Goal: Task Accomplishment & Management: Complete application form

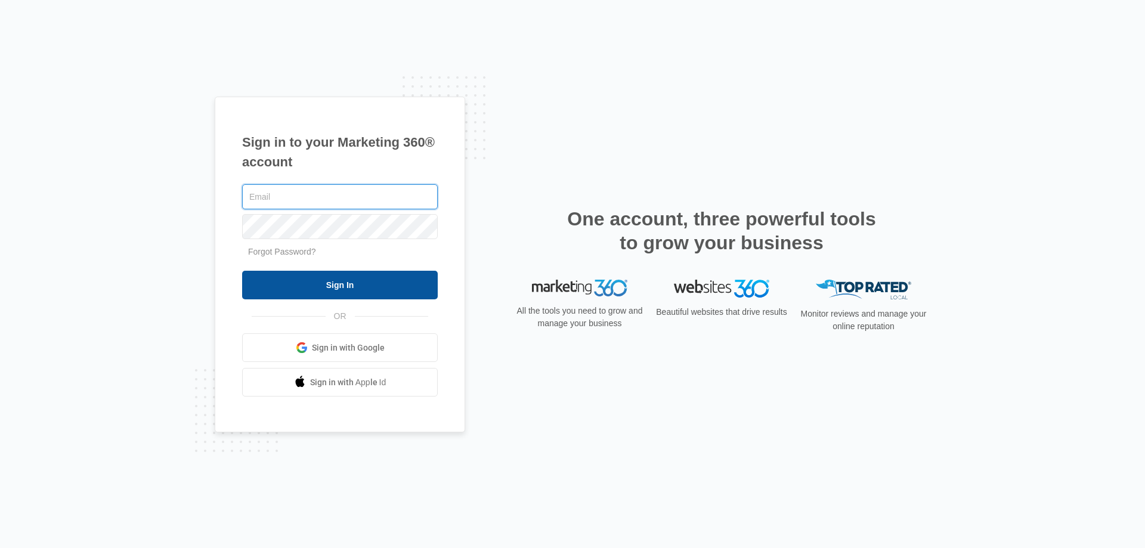
type input "cheyenne.ca@theclothoption.org"
drag, startPoint x: 336, startPoint y: 287, endPoint x: 418, endPoint y: 244, distance: 93.1
click at [336, 287] on input "Sign In" at bounding box center [340, 285] width 196 height 29
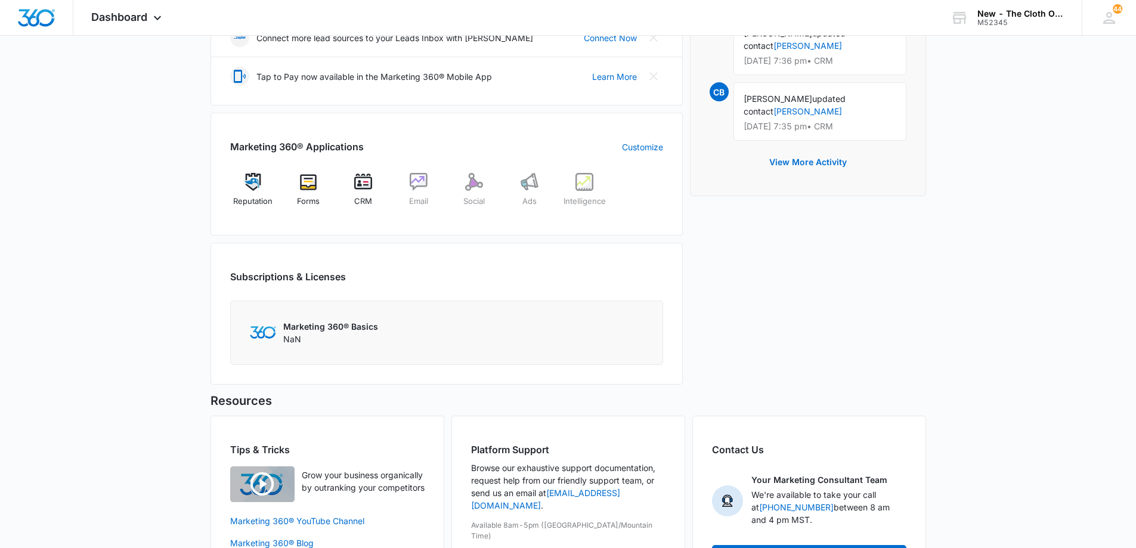
scroll to position [358, 0]
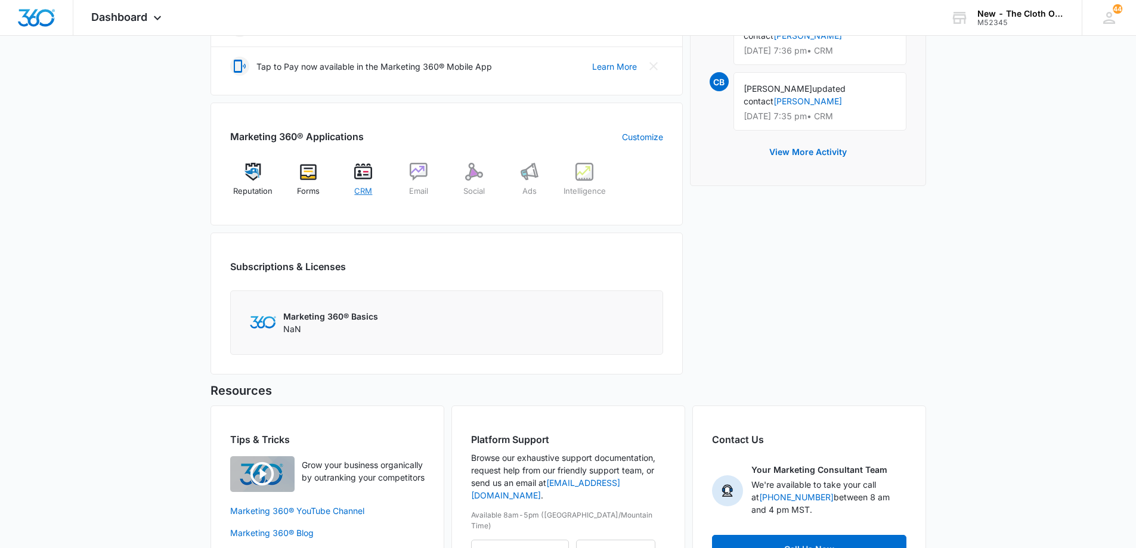
click at [370, 184] on div "CRM" at bounding box center [364, 184] width 46 height 42
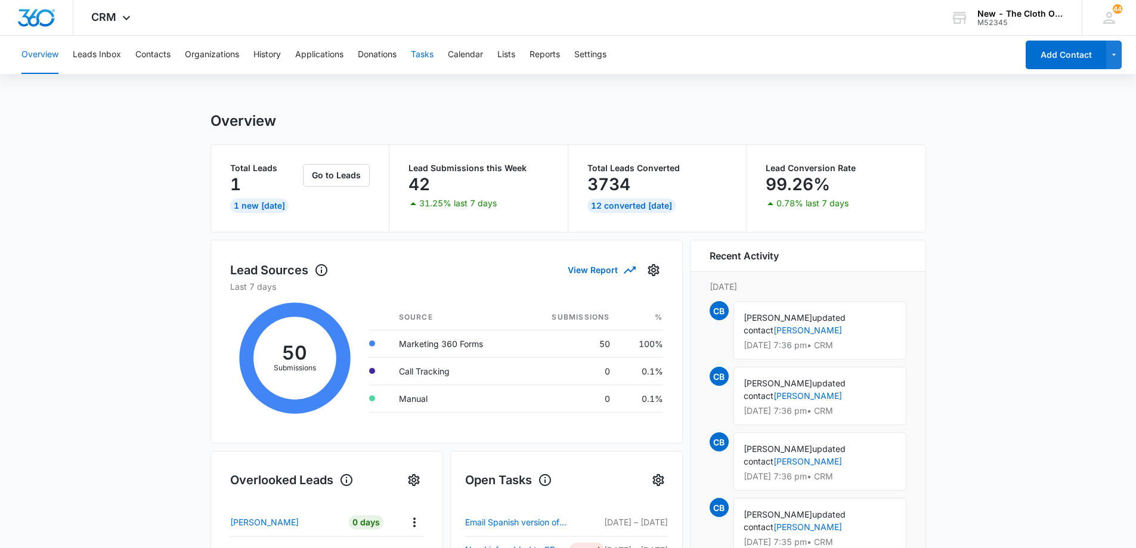
click at [431, 54] on button "Tasks" at bounding box center [422, 55] width 23 height 38
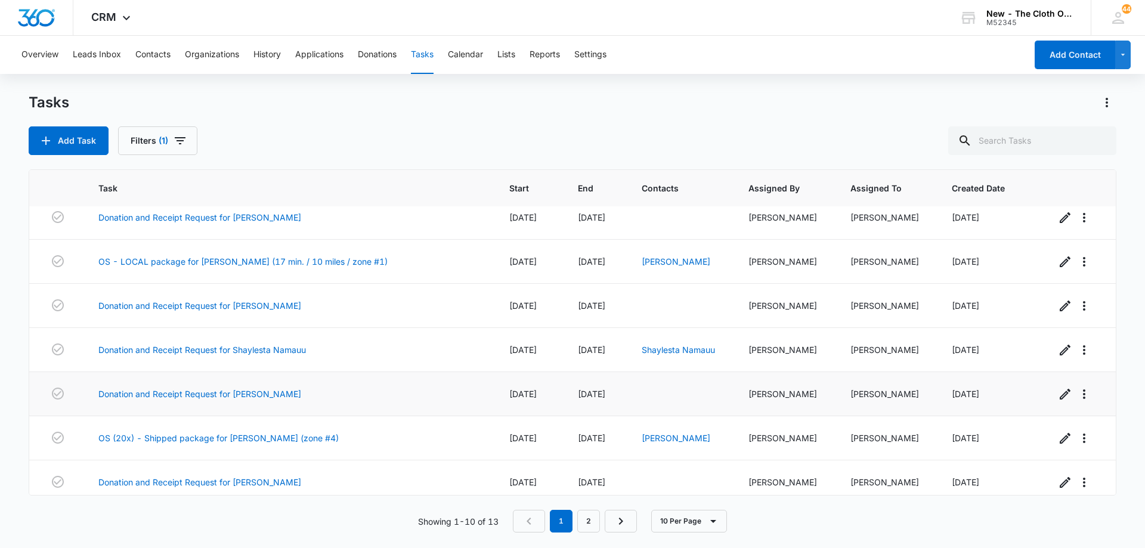
scroll to position [153, 0]
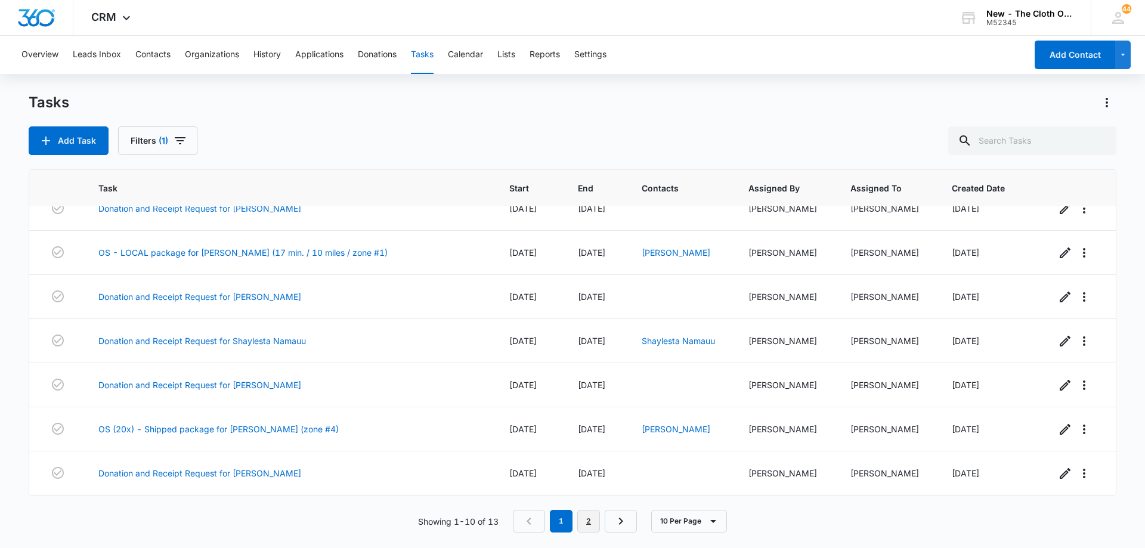
click at [596, 529] on link "2" at bounding box center [588, 521] width 23 height 23
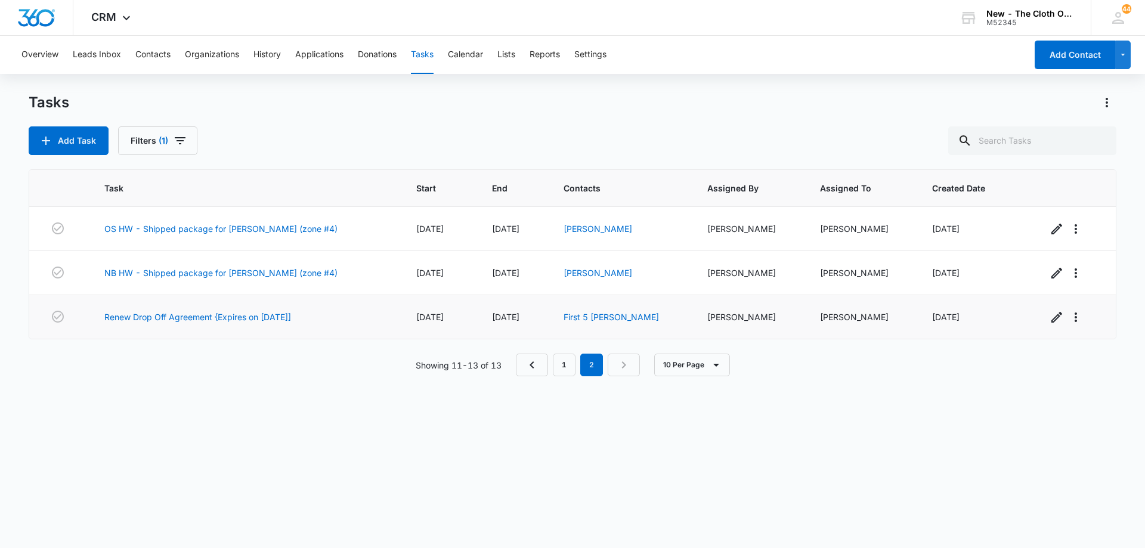
scroll to position [0, 0]
click at [228, 272] on link "NB HW - Shipped package for [PERSON_NAME] (zone #4)" at bounding box center [220, 273] width 233 height 13
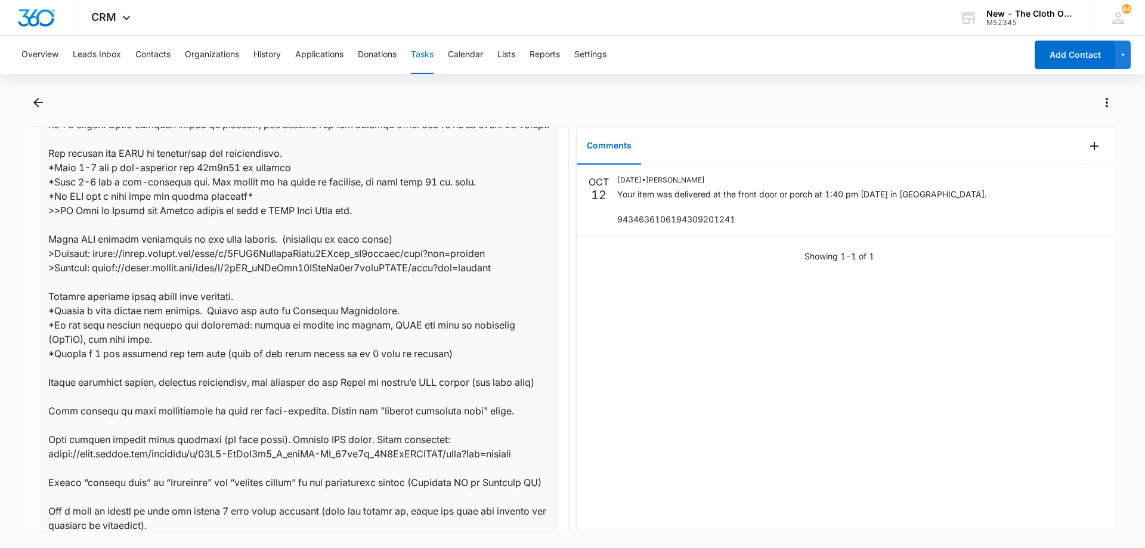
scroll to position [765, 0]
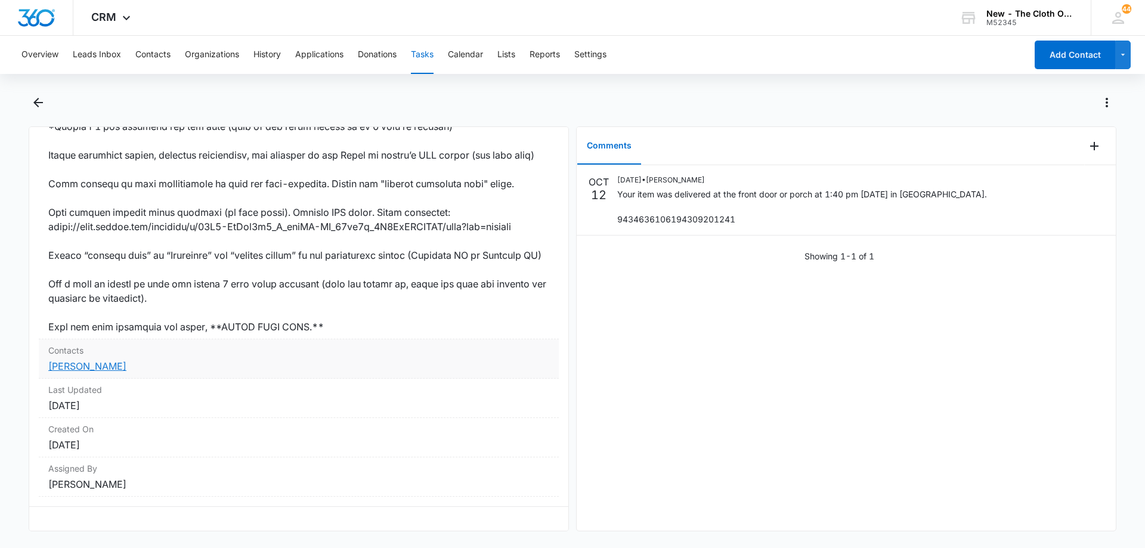
click at [99, 360] on link "TeyAnna Redeaux" at bounding box center [87, 366] width 78 height 12
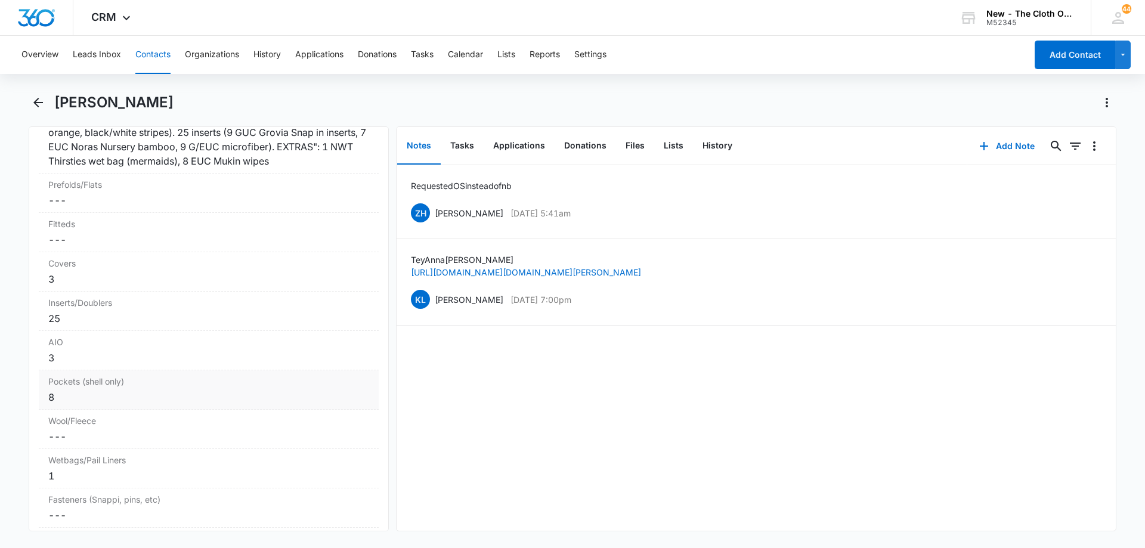
scroll to position [3101, 0]
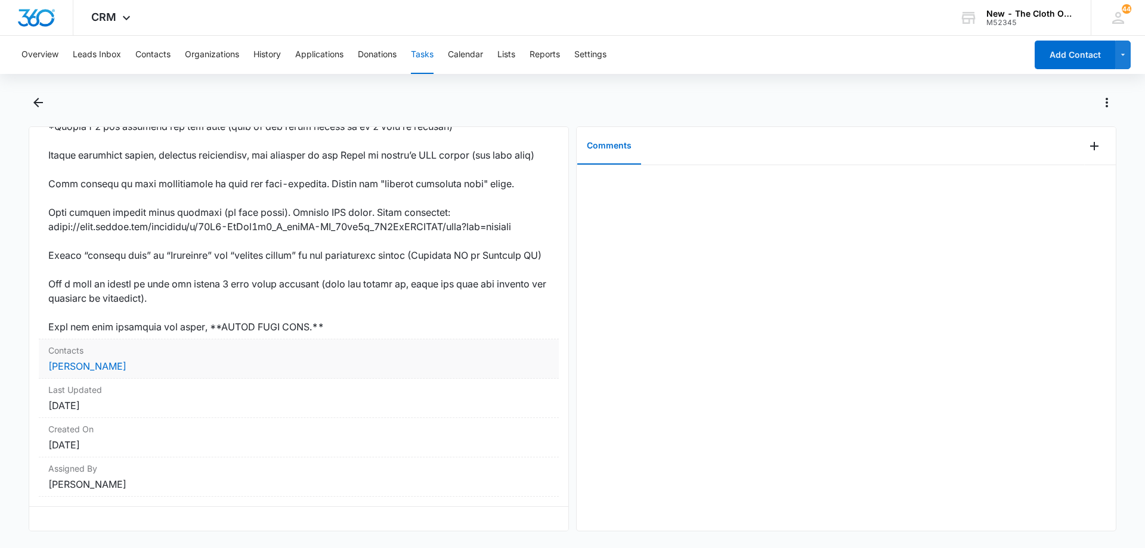
scroll to position [765, 0]
click at [86, 360] on link "Hailee Rodriguez" at bounding box center [87, 366] width 78 height 12
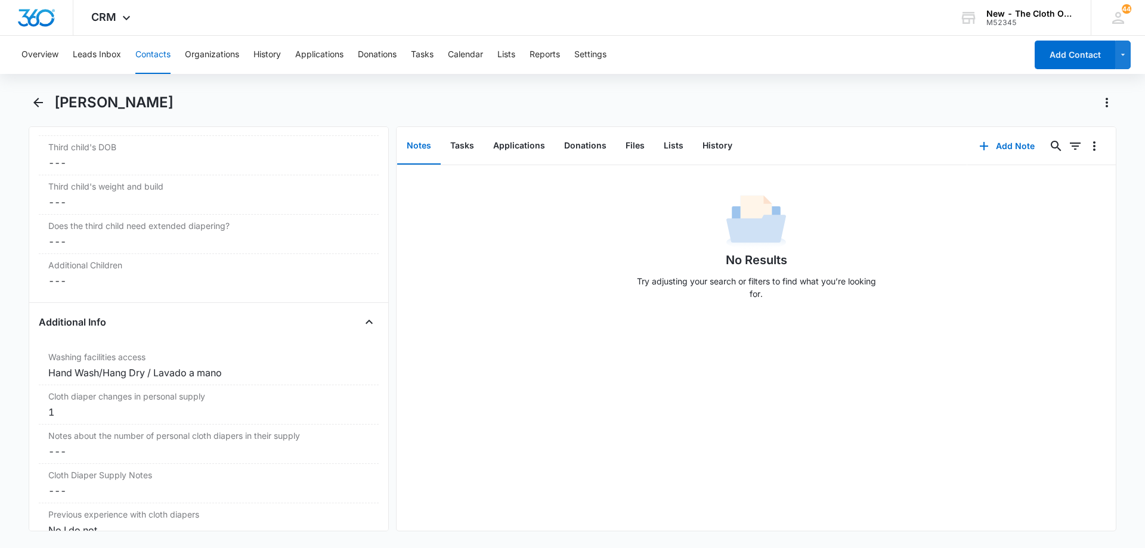
scroll to position [1849, 0]
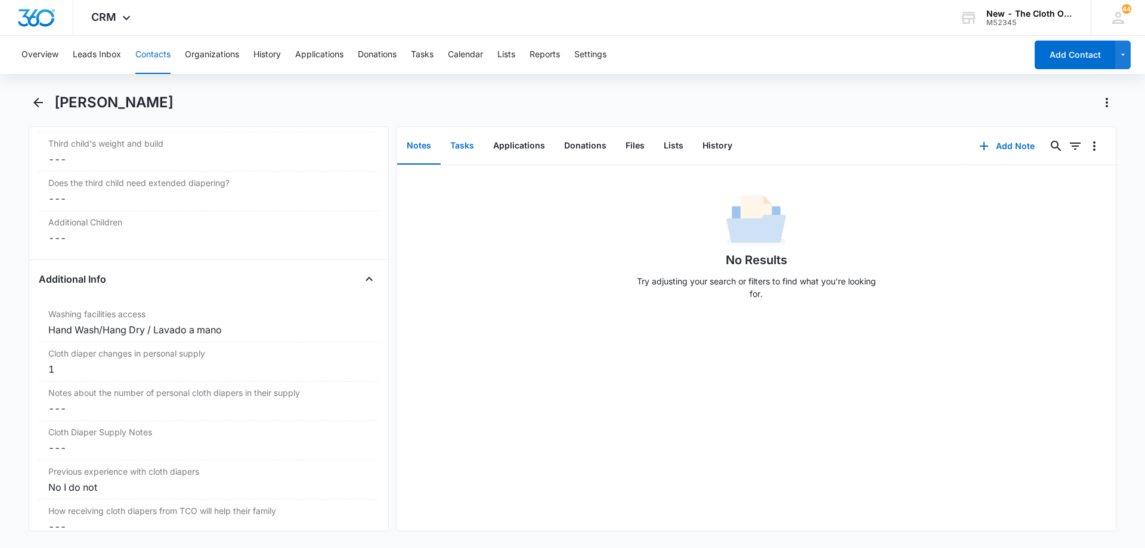
click at [473, 145] on button "Tasks" at bounding box center [462, 146] width 43 height 37
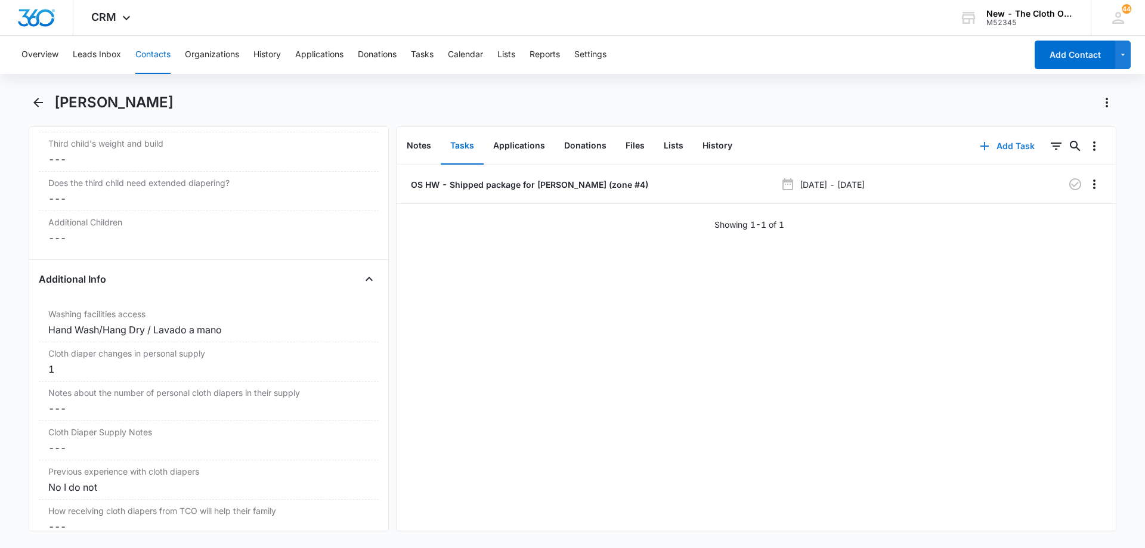
click at [1007, 143] on button "Add Task" at bounding box center [1007, 146] width 79 height 29
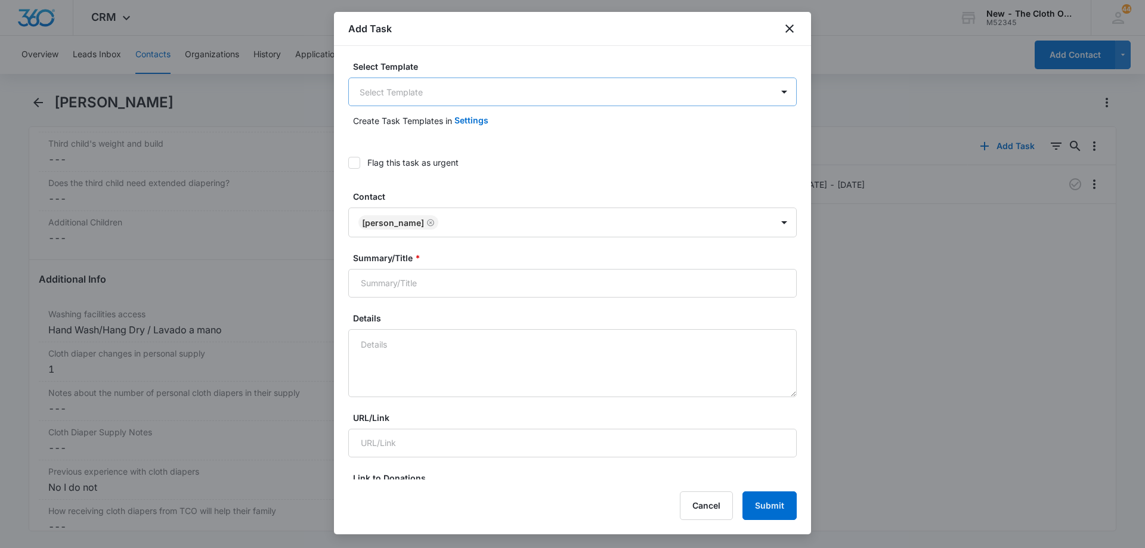
click at [438, 90] on body "CRM Apps Reputation Forms CRM Email Social Ads Intelligence Brand Settings AI A…" at bounding box center [572, 274] width 1145 height 548
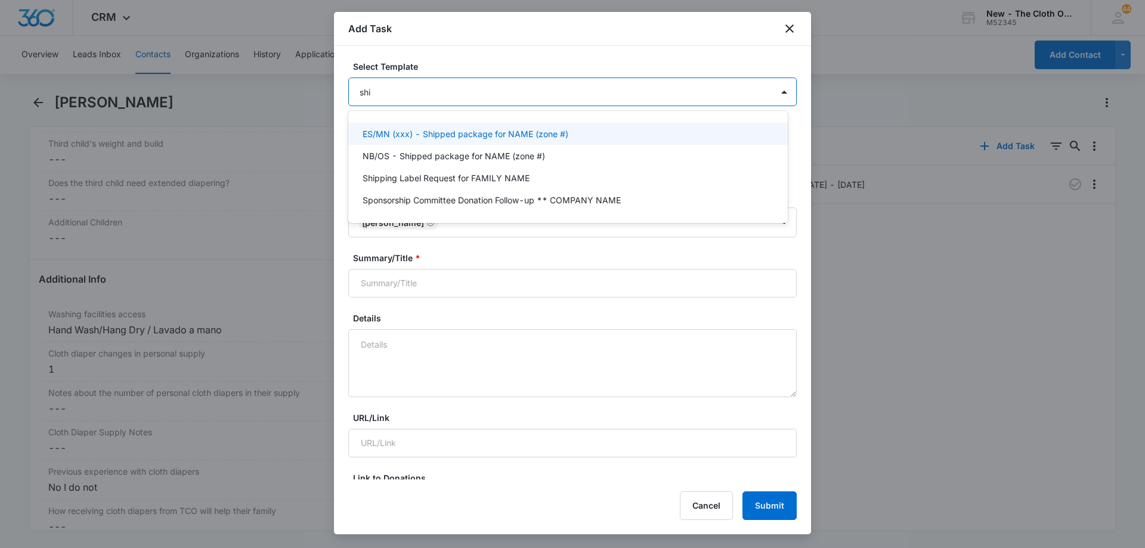
type input "ship"
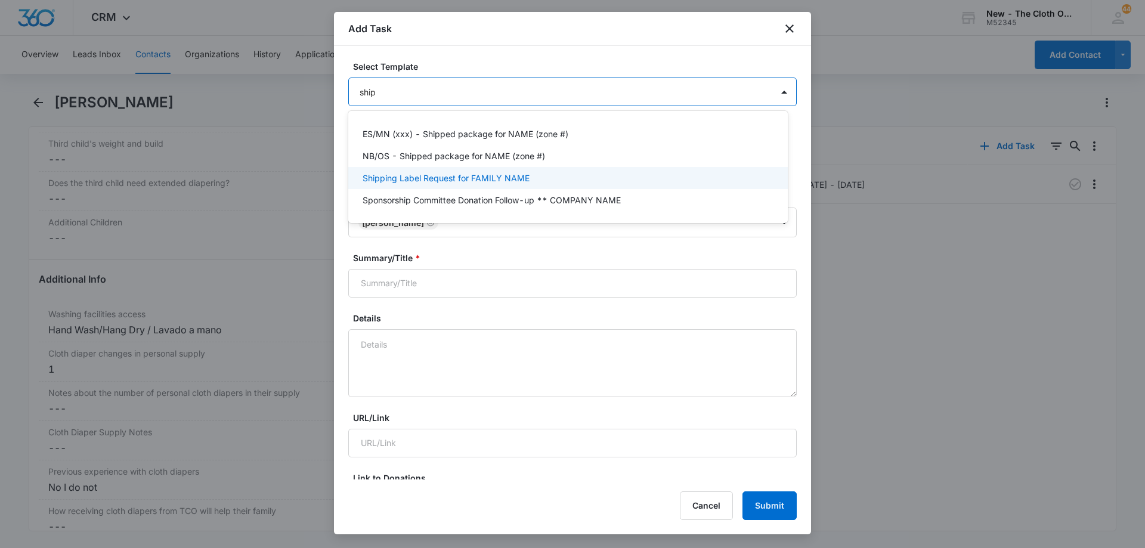
click at [464, 175] on p "Shipping Label Request for FAMILY NAME" at bounding box center [446, 178] width 167 height 13
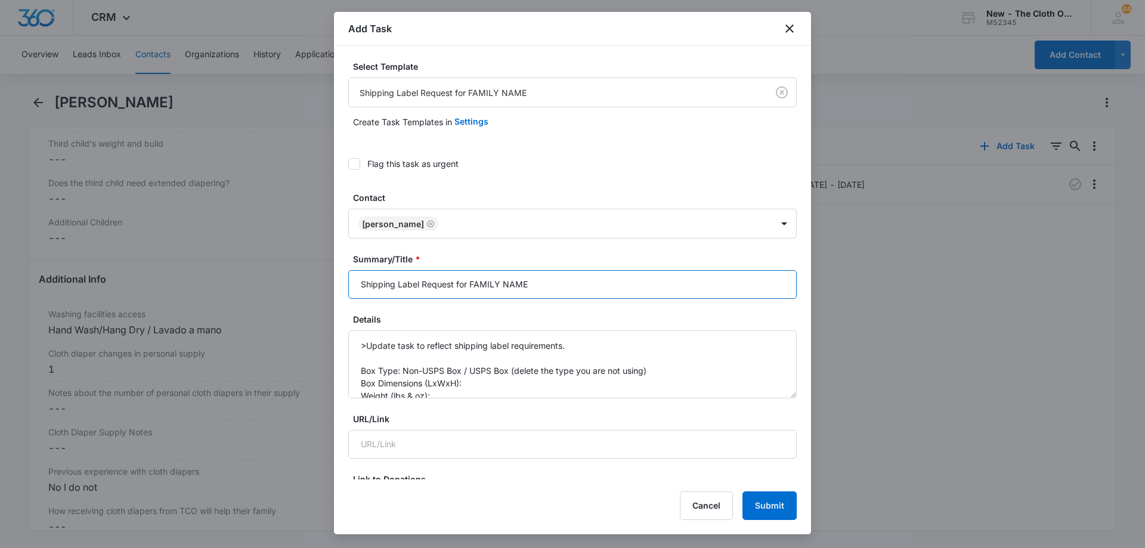
drag, startPoint x: 552, startPoint y: 284, endPoint x: 469, endPoint y: 284, distance: 82.3
click at [469, 284] on input "Shipping Label Request for FAMILY NAME" at bounding box center [572, 284] width 449 height 29
type input "Shipping Label Request for H RODRIGUEZ"
drag, startPoint x: 465, startPoint y: 368, endPoint x: 650, endPoint y: 373, distance: 185.6
click at [650, 373] on textarea ">Update task to reflect shipping label requirements. Box Type: Non-USPS Box / U…" at bounding box center [572, 364] width 449 height 68
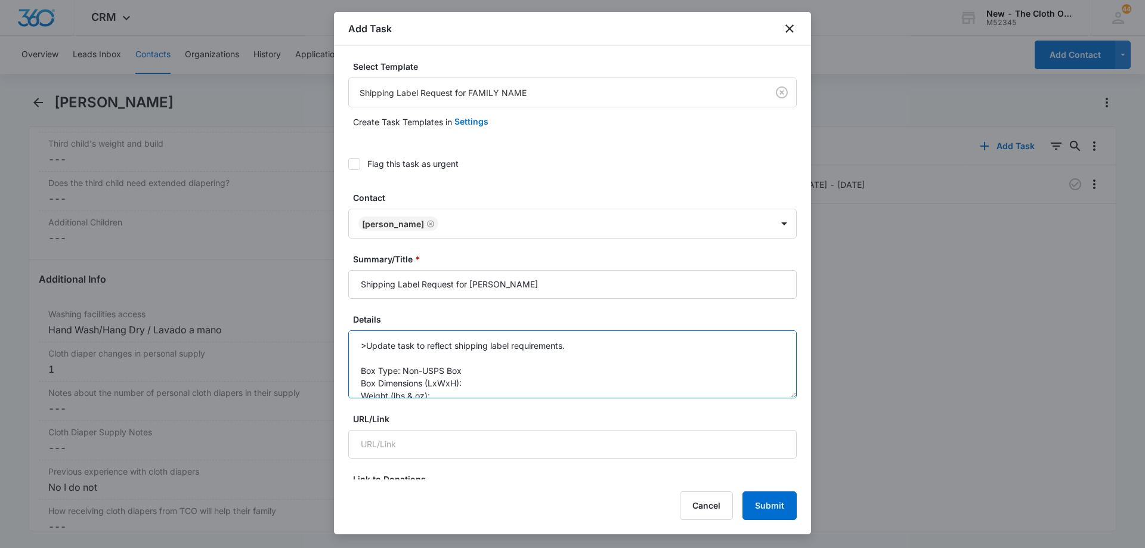
click at [487, 379] on textarea ">Update task to reflect shipping label requirements. Box Type: Non-USPS Box Box…" at bounding box center [572, 364] width 449 height 68
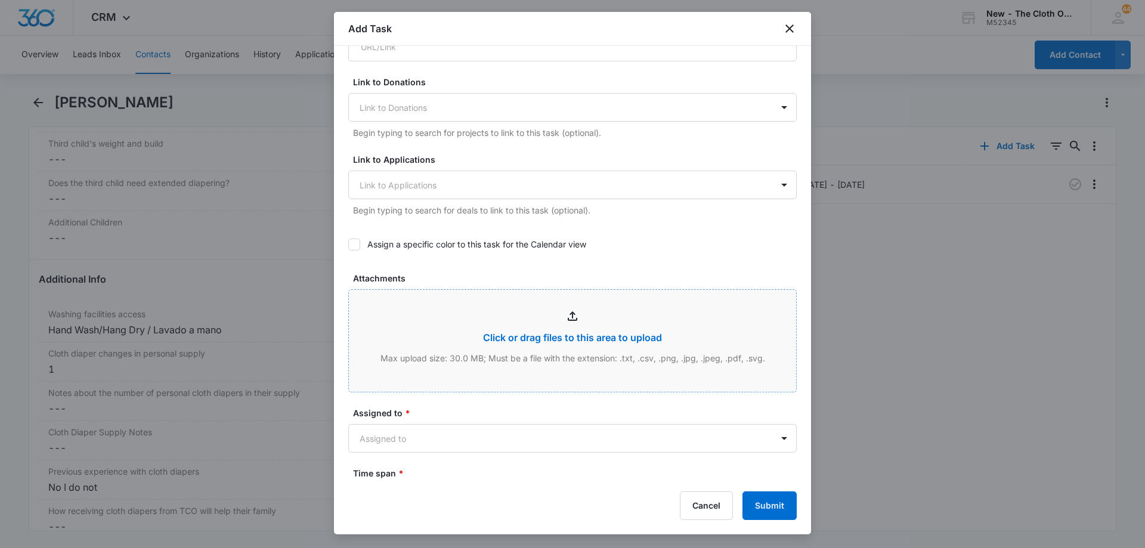
scroll to position [417, 0]
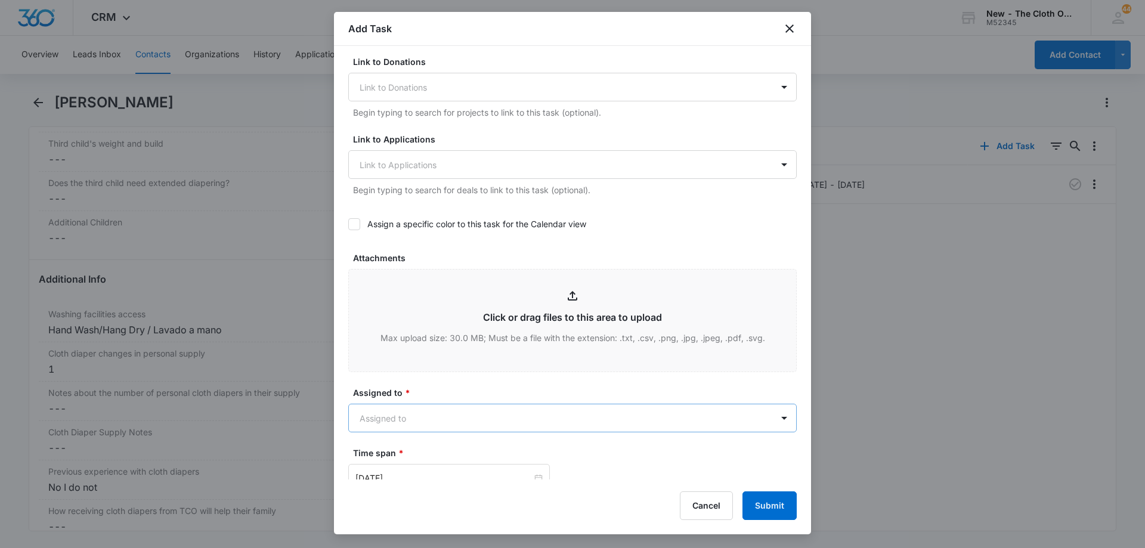
type textarea ">Update task to reflect shipping label requirements. Box Type: Non-USPS Box Box…"
click at [425, 420] on body "CRM Apps Reputation Forms CRM Email Social Ads Intelligence Brand Settings AI A…" at bounding box center [572, 274] width 1145 height 548
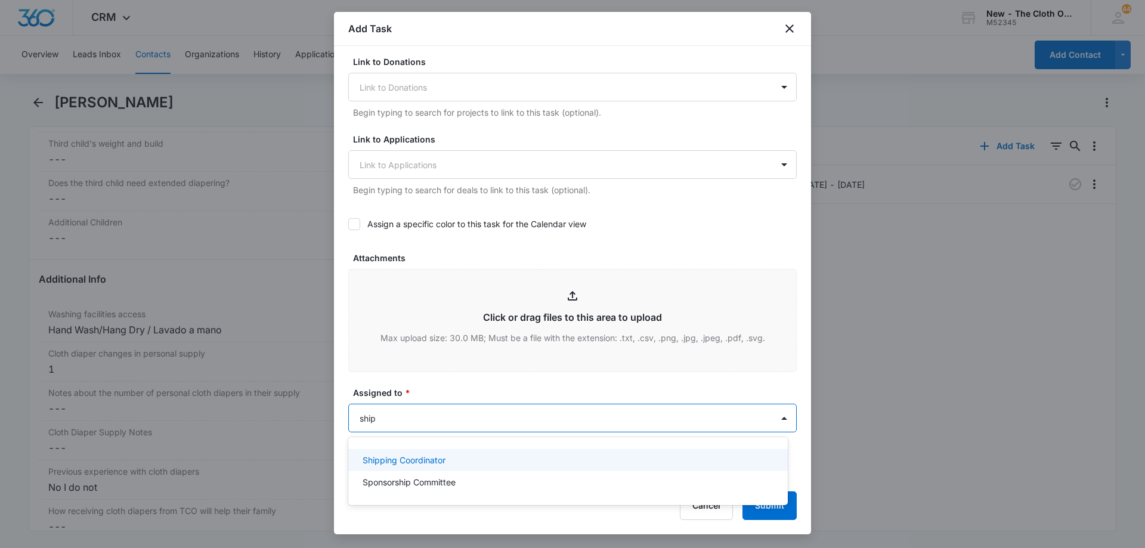
type input "[PERSON_NAME]"
click at [431, 455] on p "Shipping Coordinator" at bounding box center [404, 460] width 83 height 13
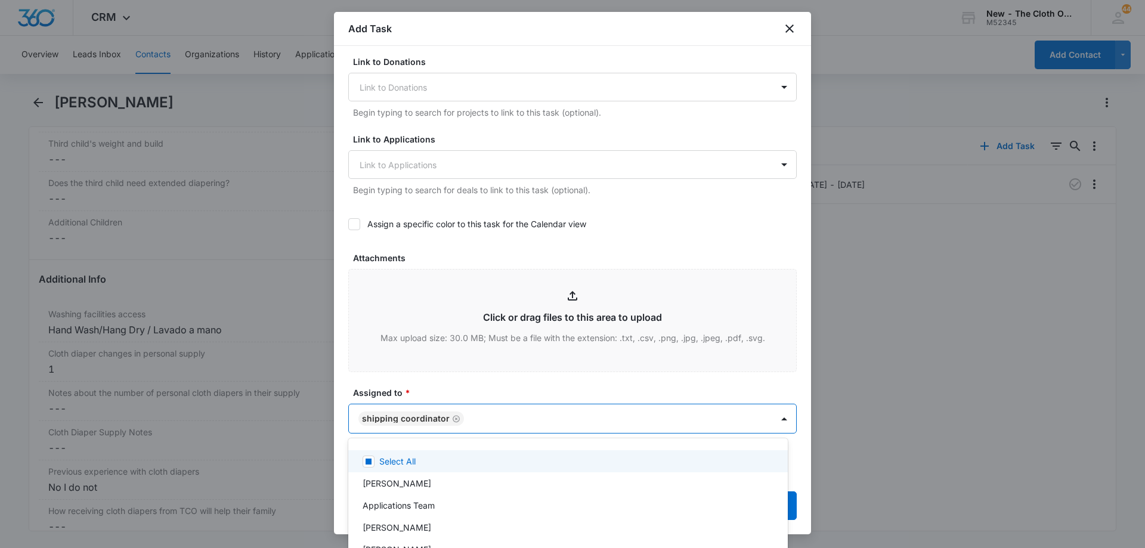
click at [450, 382] on div at bounding box center [572, 274] width 1145 height 548
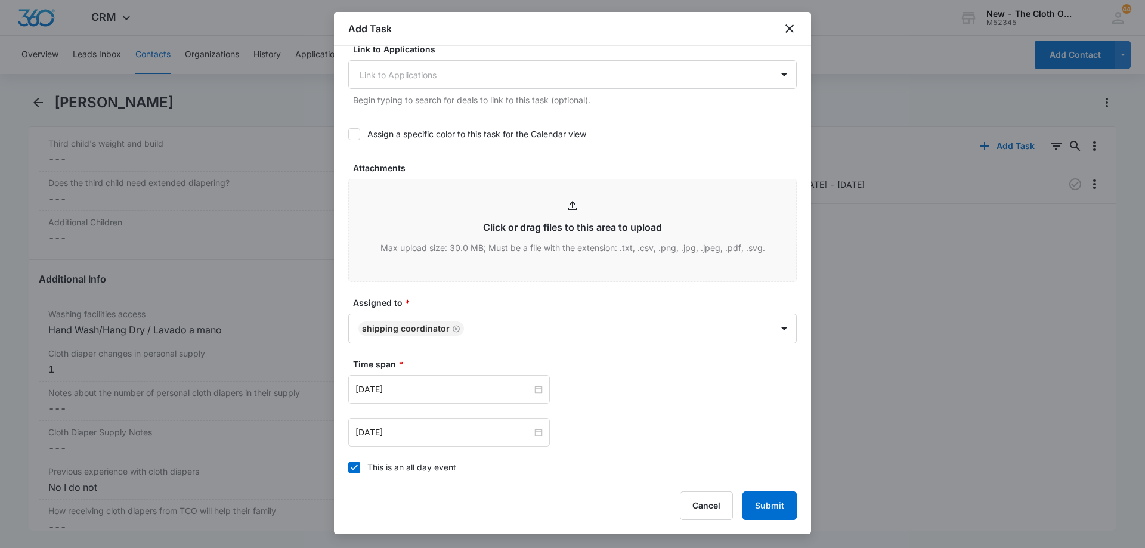
scroll to position [656, 0]
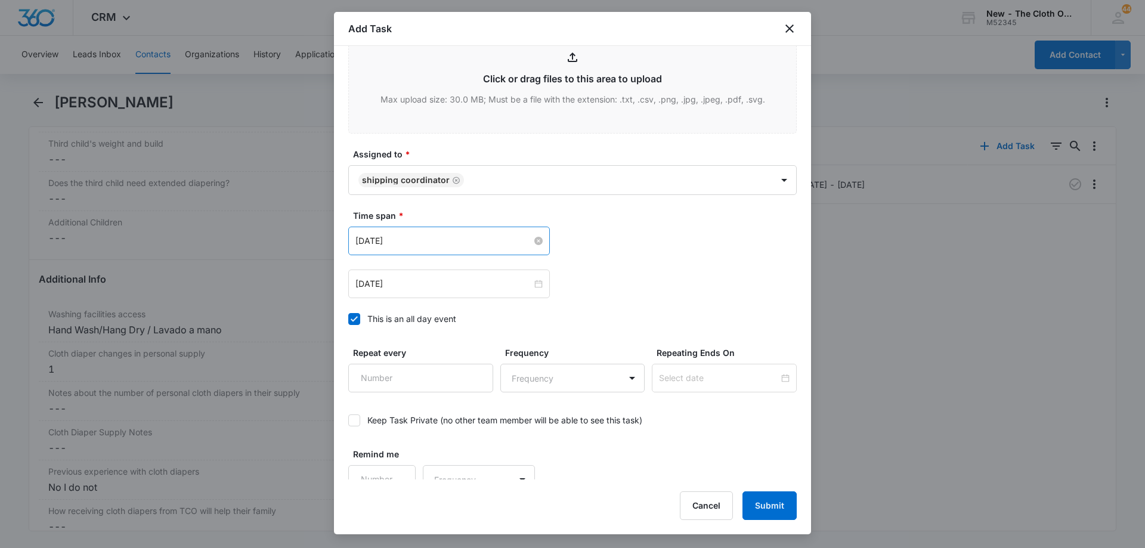
click at [440, 240] on input "[DATE]" at bounding box center [443, 240] width 177 height 13
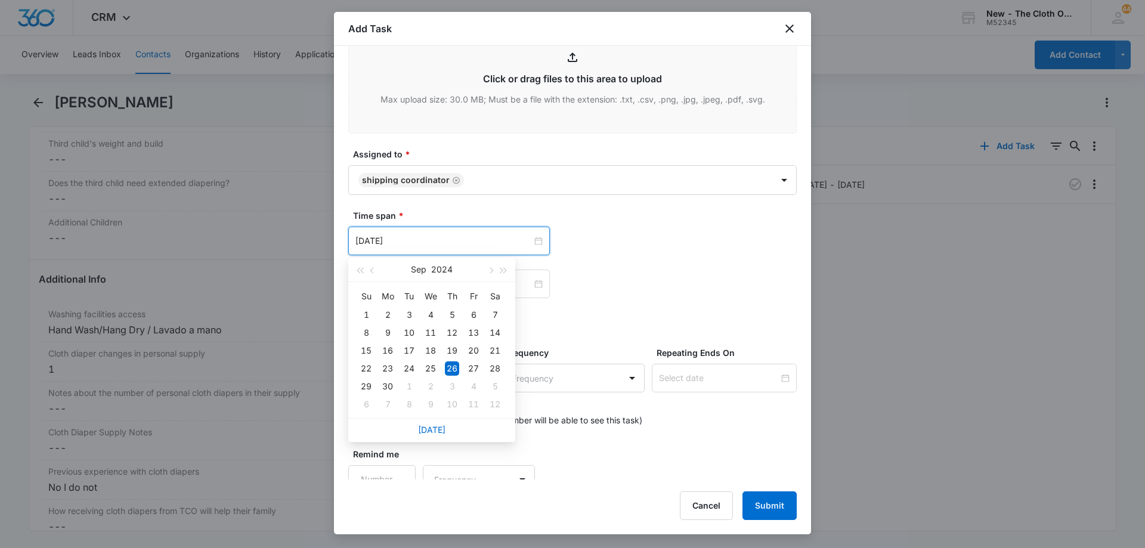
drag, startPoint x: 435, startPoint y: 435, endPoint x: 435, endPoint y: 423, distance: 11.3
click at [435, 434] on div "[DATE]" at bounding box center [431, 430] width 167 height 24
click at [434, 423] on div "[DATE]" at bounding box center [431, 430] width 167 height 24
click at [432, 428] on link "[DATE]" at bounding box center [431, 430] width 27 height 10
type input "[DATE]"
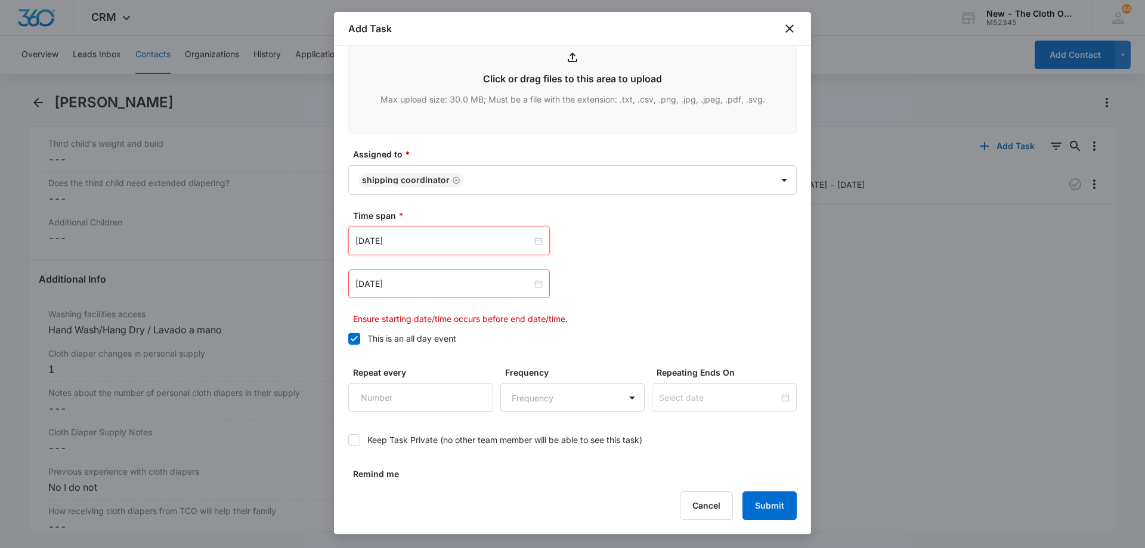
click at [462, 292] on div "[DATE]" at bounding box center [449, 284] width 202 height 29
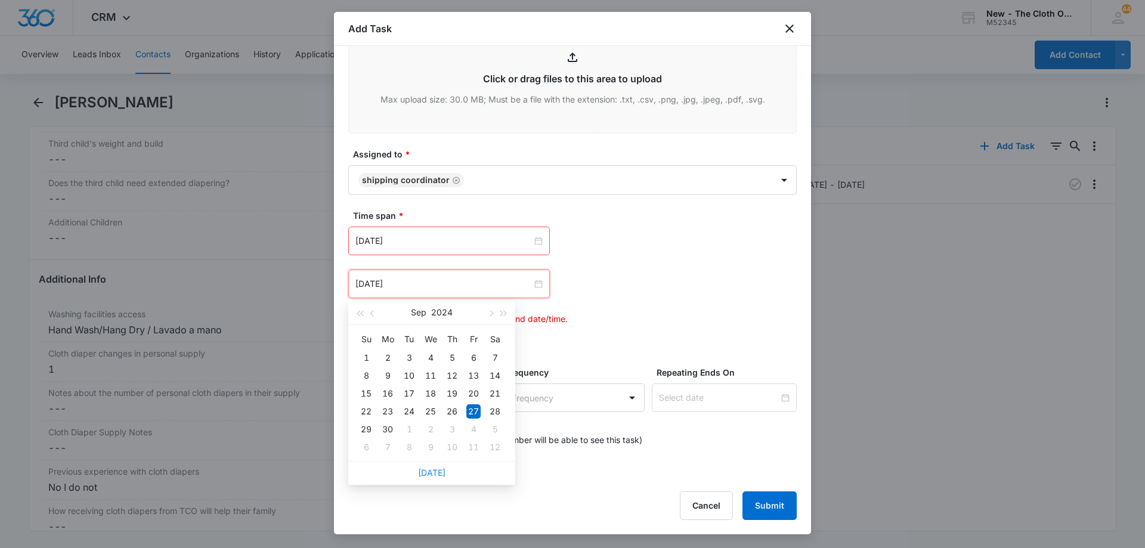
click at [427, 476] on link "[DATE]" at bounding box center [431, 473] width 27 height 10
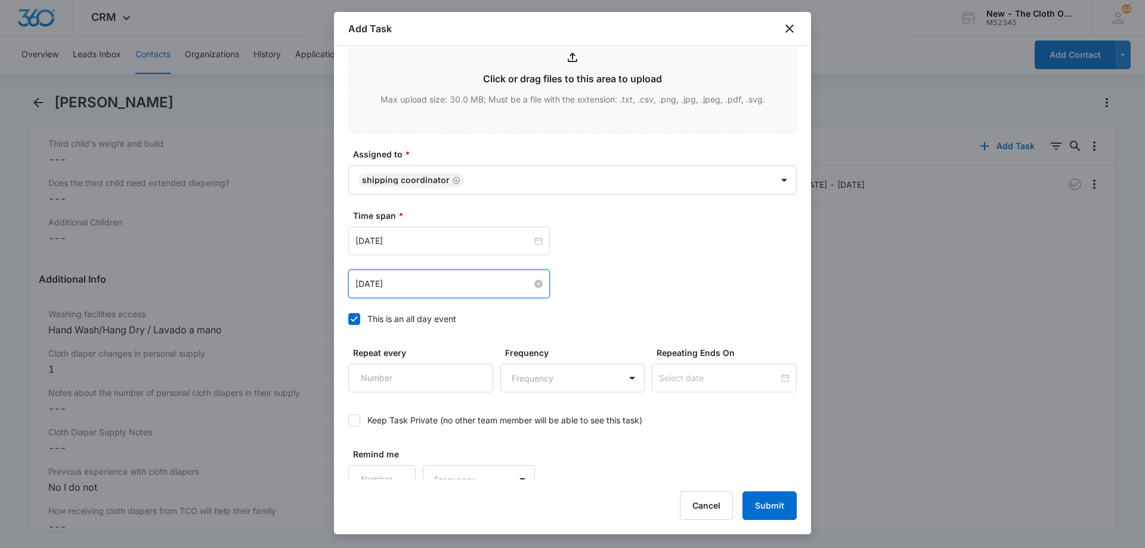
click at [444, 283] on input "[DATE]" at bounding box center [443, 283] width 177 height 13
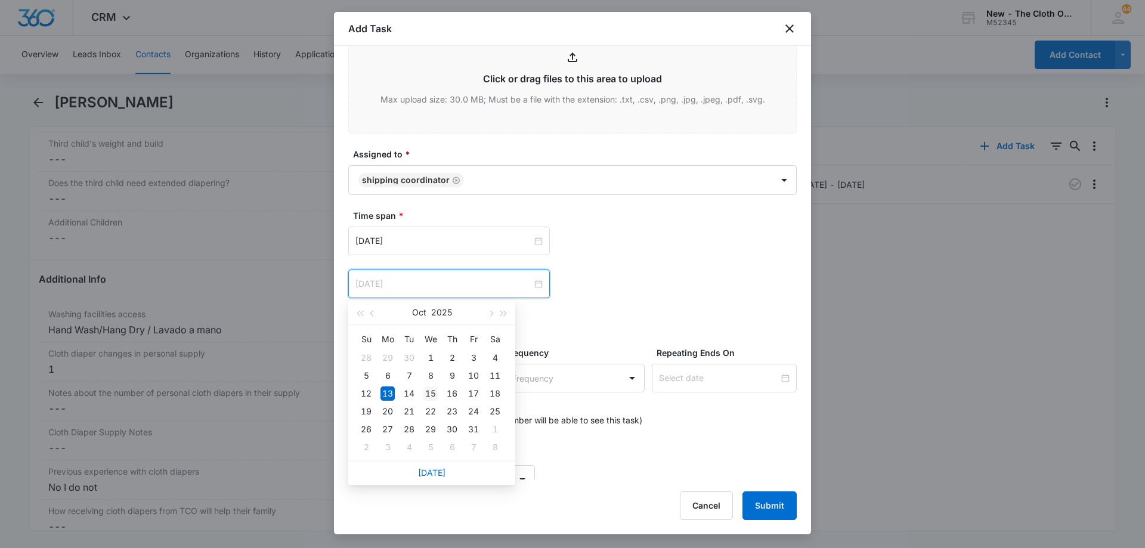
type input "[DATE]"
click at [426, 391] on div "15" at bounding box center [430, 393] width 14 height 14
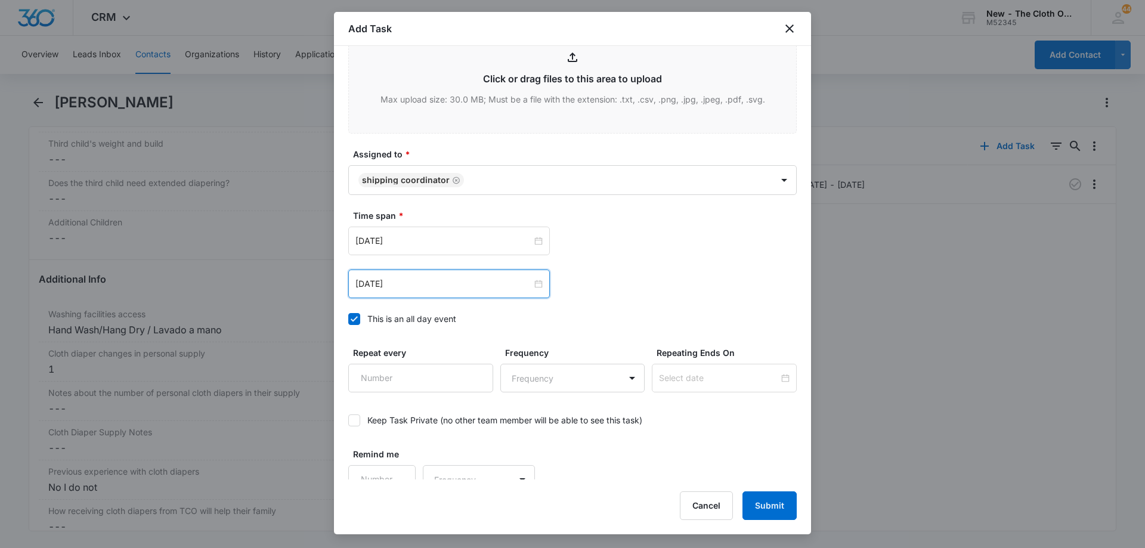
click at [630, 286] on div "Oct 15, 2025 Oct 2025 Su Mo Tu We Th Fr Sa 28 29 30 1 2 3 4 5 6 7 8 9 10 11 12 …" at bounding box center [572, 284] width 449 height 29
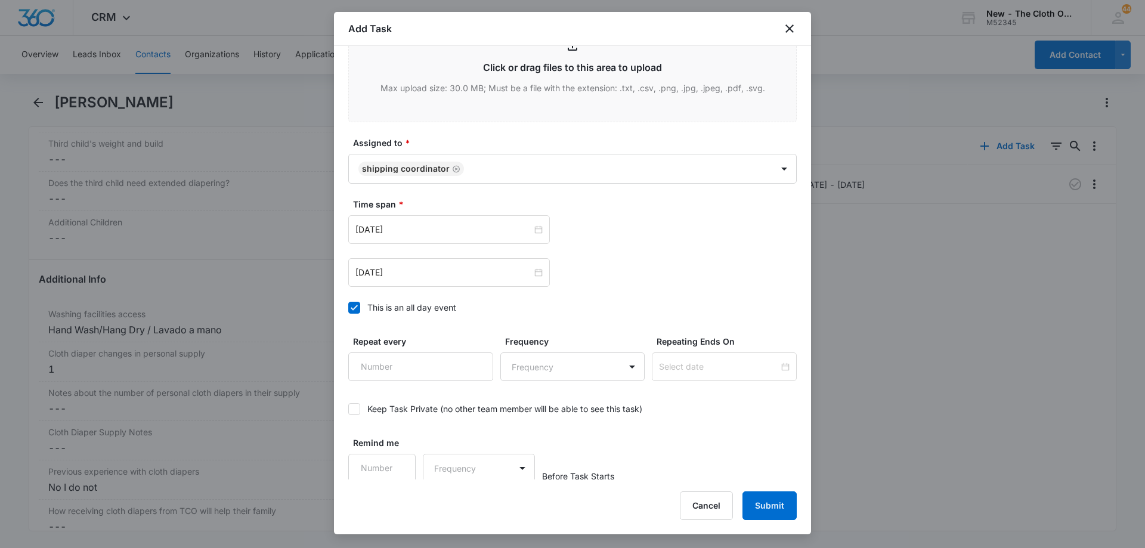
scroll to position [670, 0]
click at [761, 499] on button "Submit" at bounding box center [770, 505] width 54 height 29
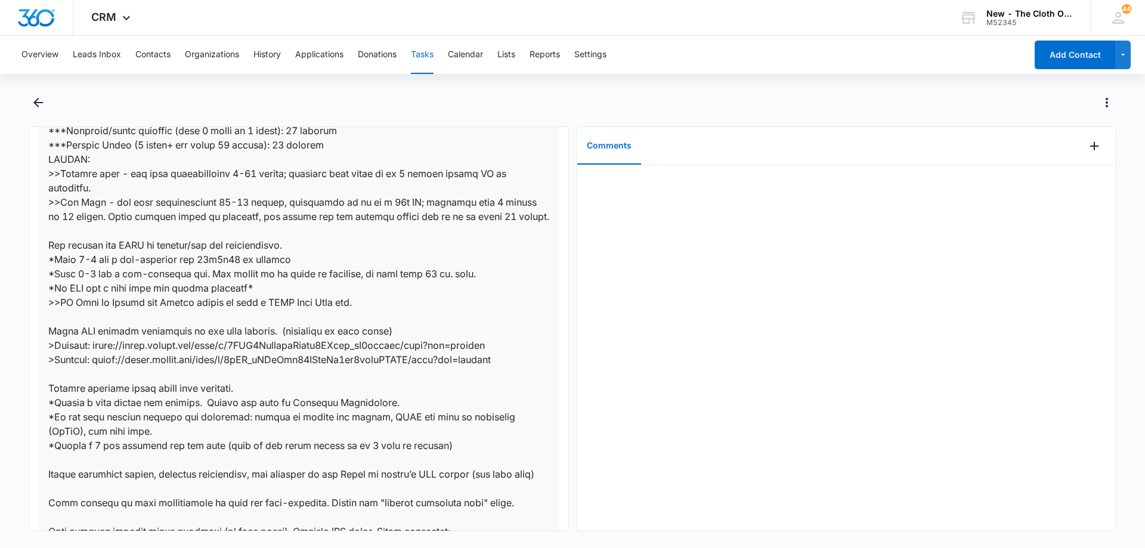
scroll to position [407, 0]
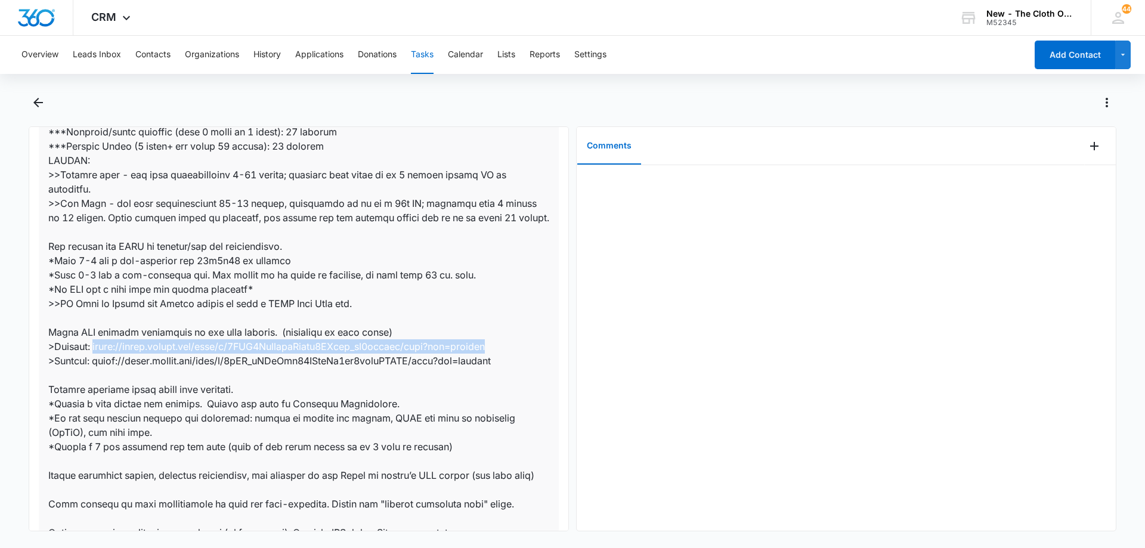
drag, startPoint x: 506, startPoint y: 347, endPoint x: 94, endPoint y: 348, distance: 412.7
click at [94, 348] on dd at bounding box center [298, 325] width 501 height 658
copy dd "[URL][DOMAIN_NAME]"
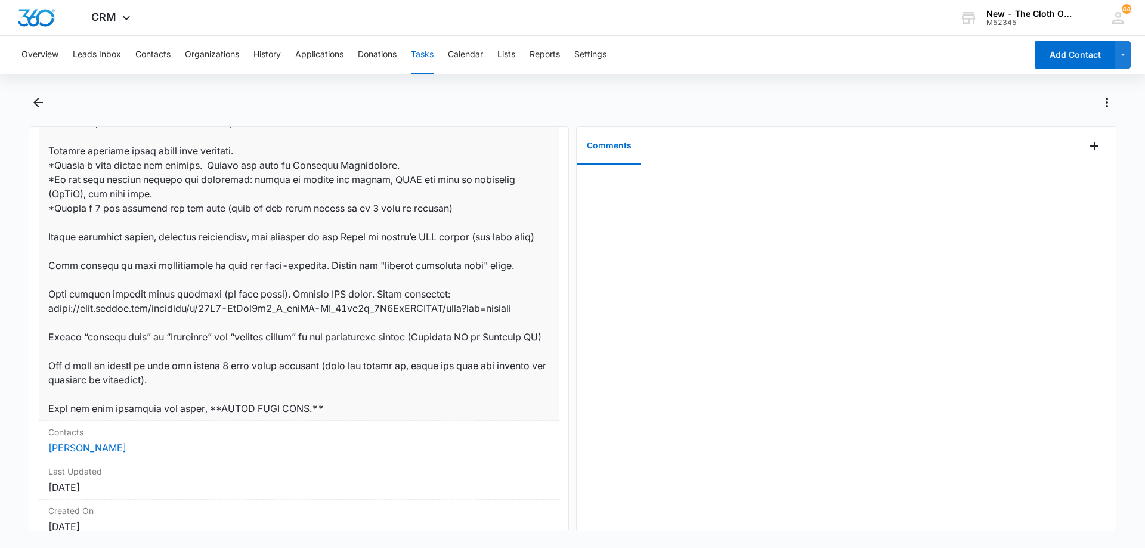
scroll to position [705, 0]
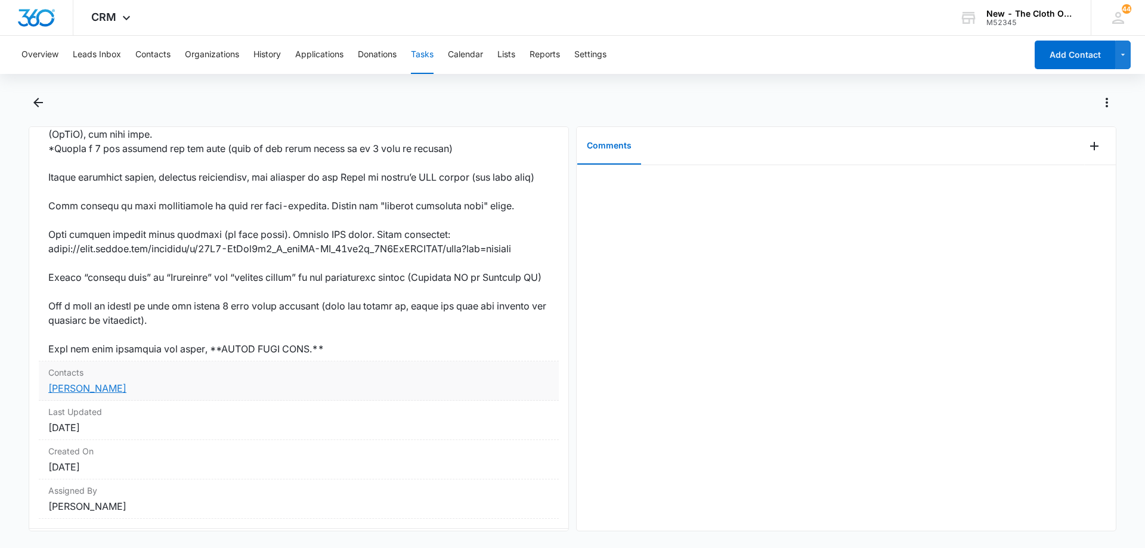
click at [86, 394] on link "[PERSON_NAME]" at bounding box center [87, 388] width 78 height 12
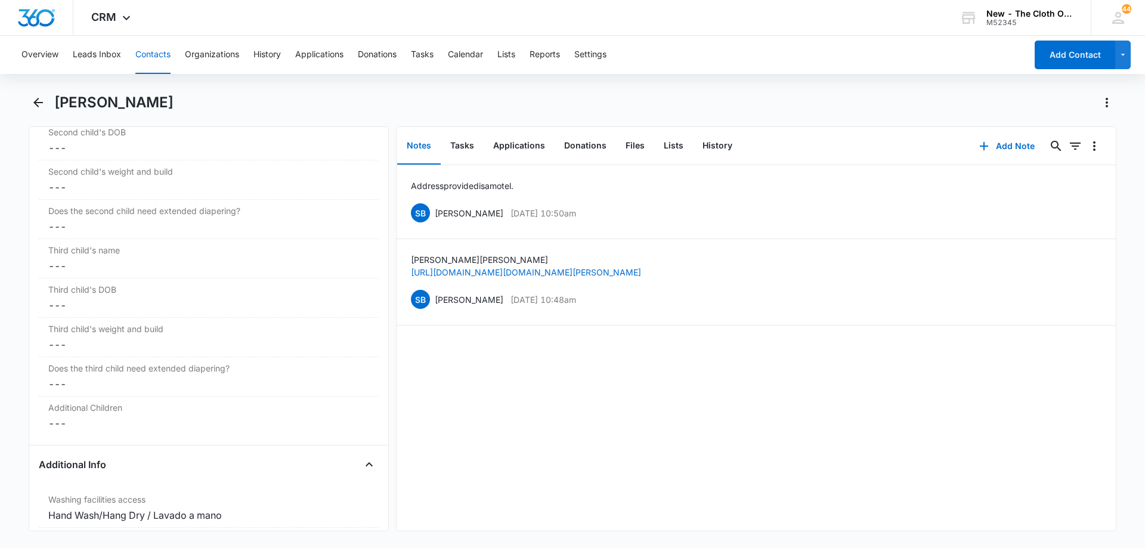
scroll to position [1670, 0]
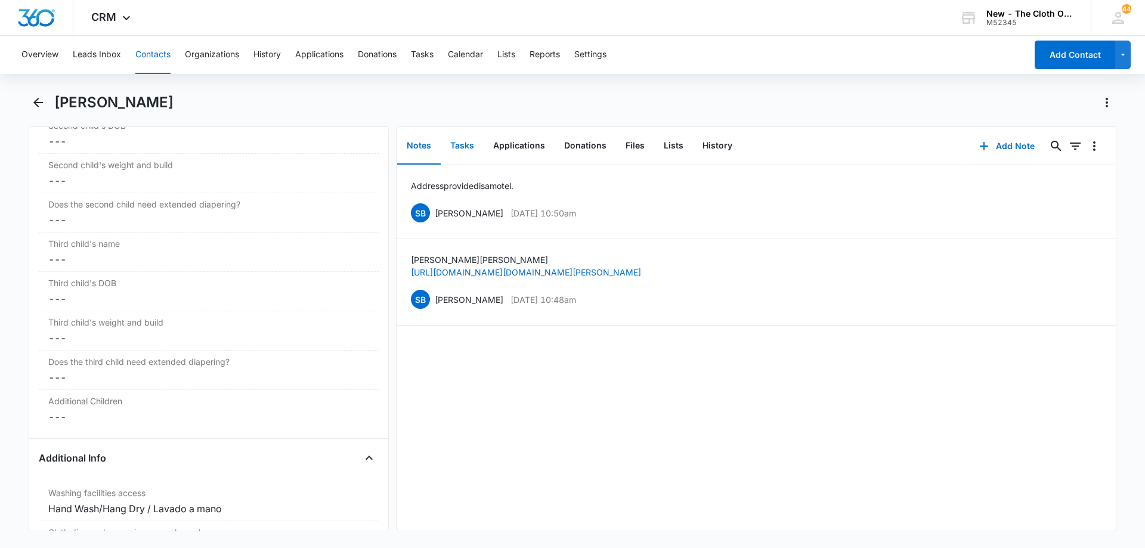
click at [465, 149] on button "Tasks" at bounding box center [462, 146] width 43 height 37
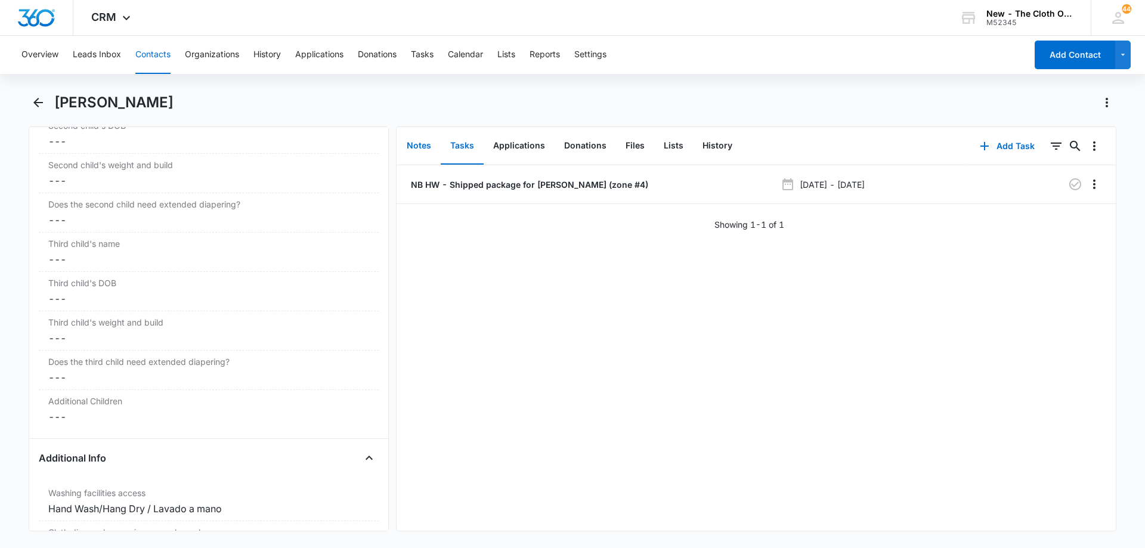
click at [416, 150] on button "Notes" at bounding box center [419, 146] width 44 height 37
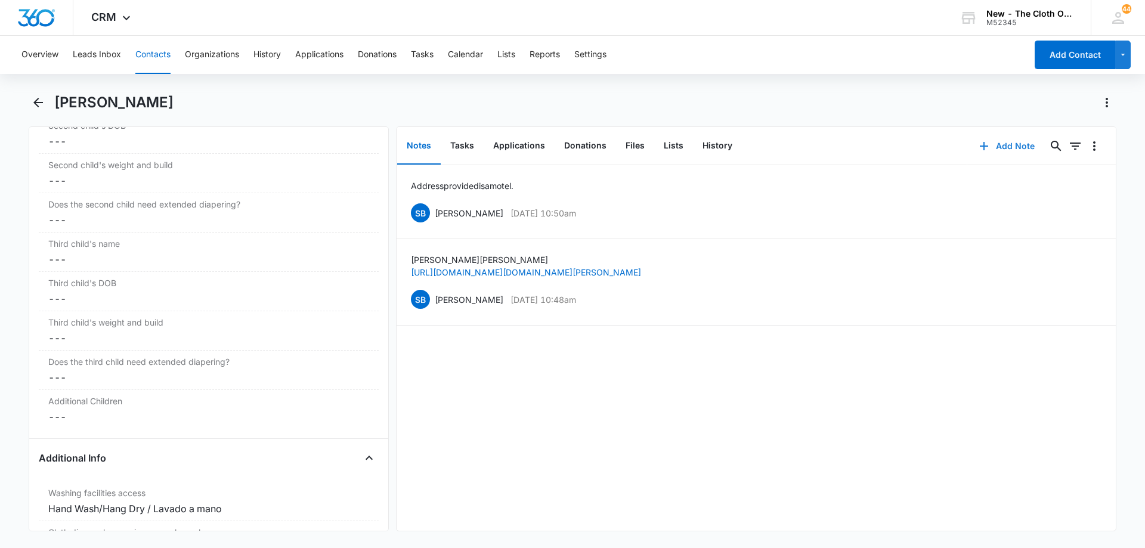
click at [1001, 143] on button "Add Note" at bounding box center [1006, 146] width 79 height 29
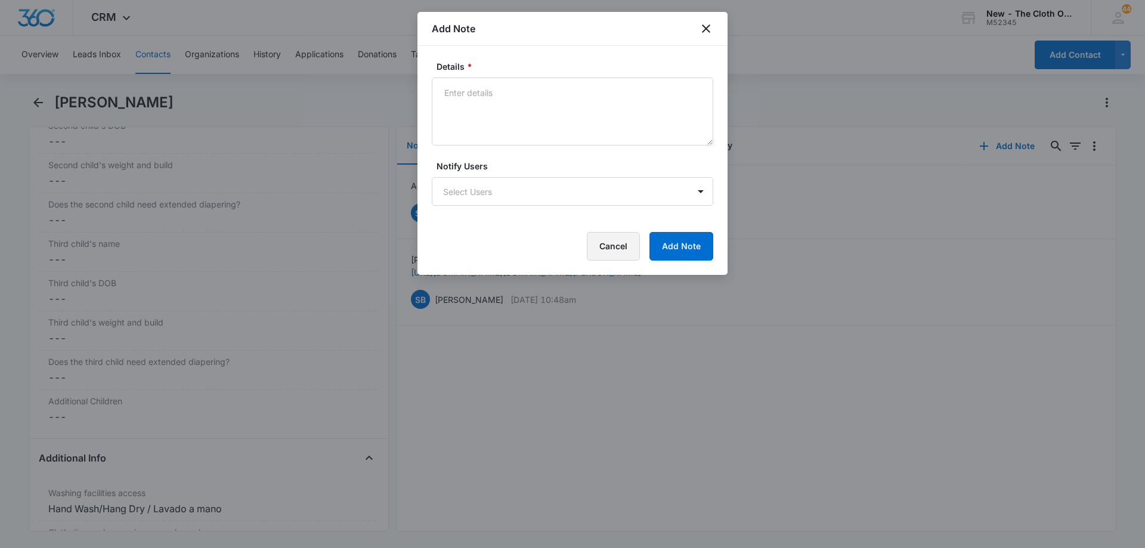
click at [609, 240] on button "Cancel" at bounding box center [613, 246] width 53 height 29
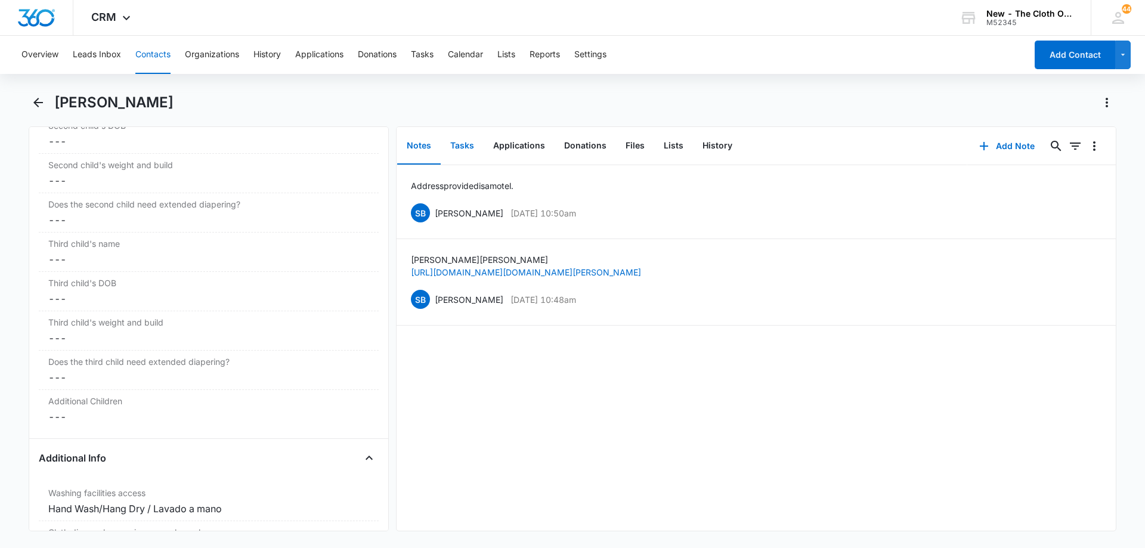
click at [468, 146] on button "Tasks" at bounding box center [462, 146] width 43 height 37
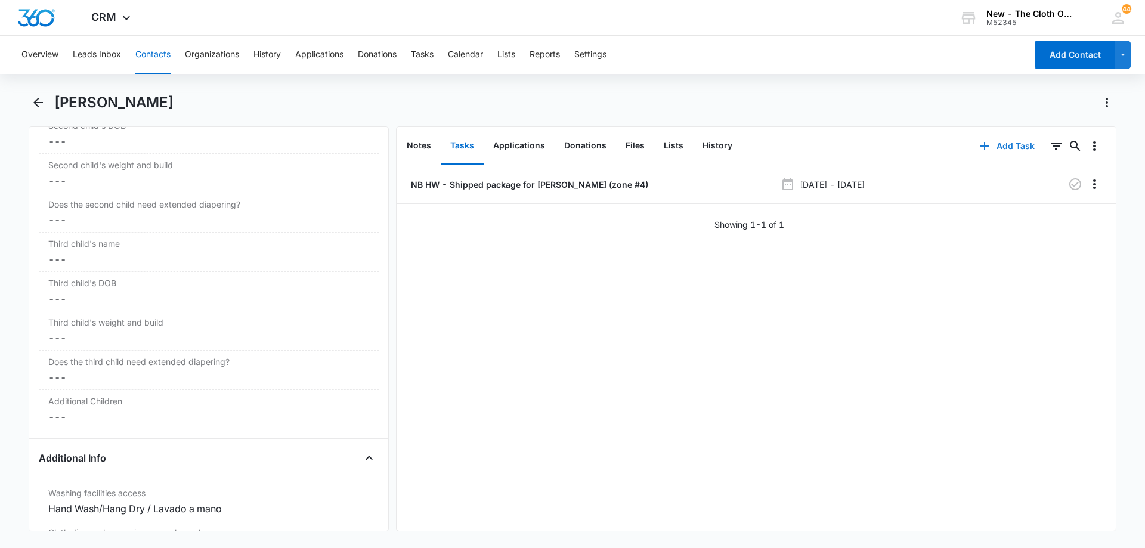
click at [991, 144] on button "Add Task" at bounding box center [1007, 146] width 79 height 29
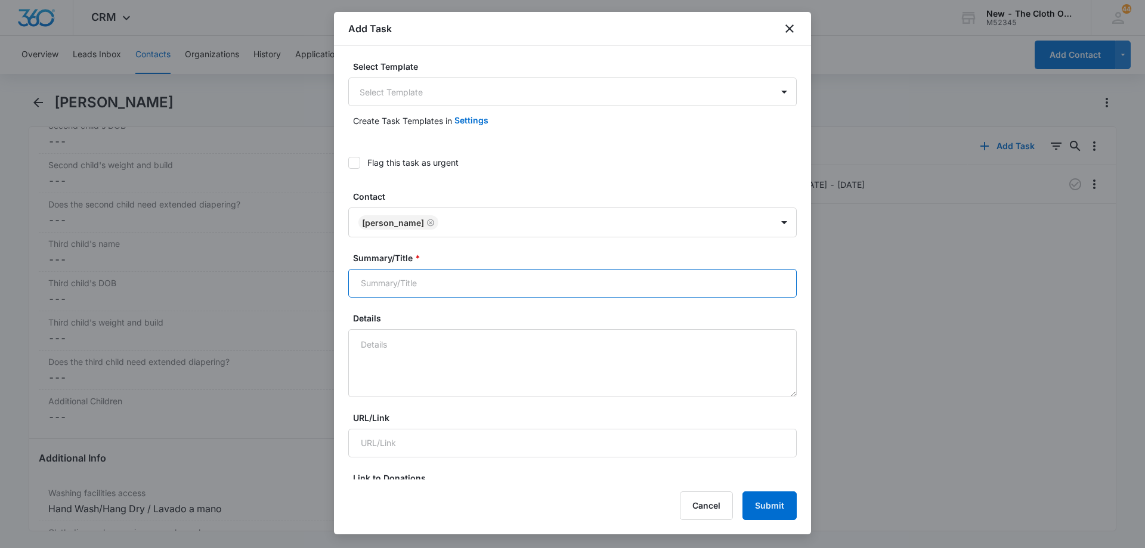
click at [438, 294] on input "Summary/Title *" at bounding box center [572, 283] width 449 height 29
click at [425, 88] on body "CRM Apps Reputation Forms CRM Email Social Ads Intelligence Brand Settings AI A…" at bounding box center [572, 274] width 1145 height 548
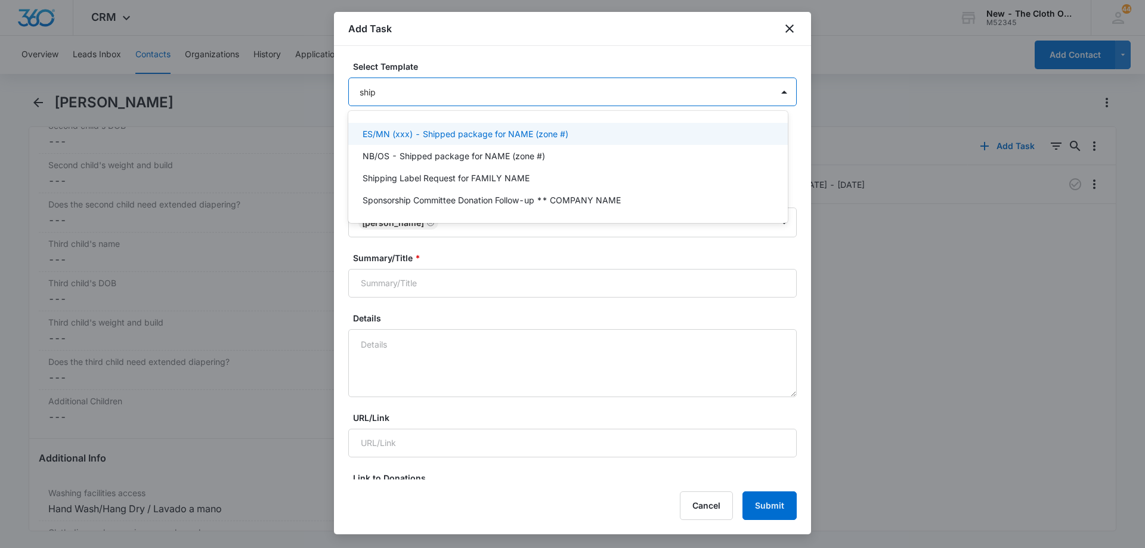
type input "[PERSON_NAME]"
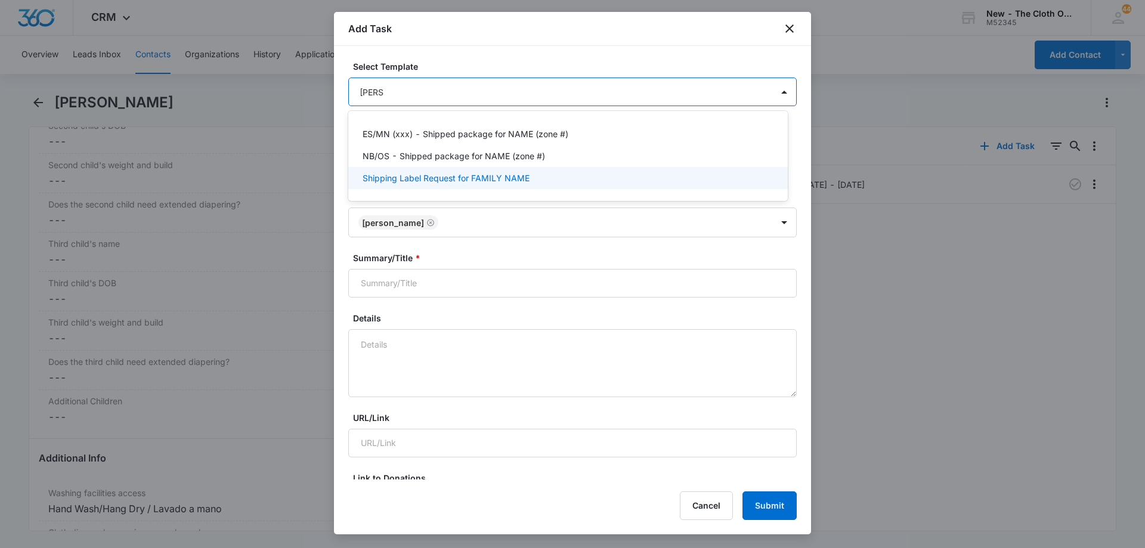
click at [461, 181] on p "Shipping Label Request for FAMILY NAME" at bounding box center [446, 178] width 167 height 13
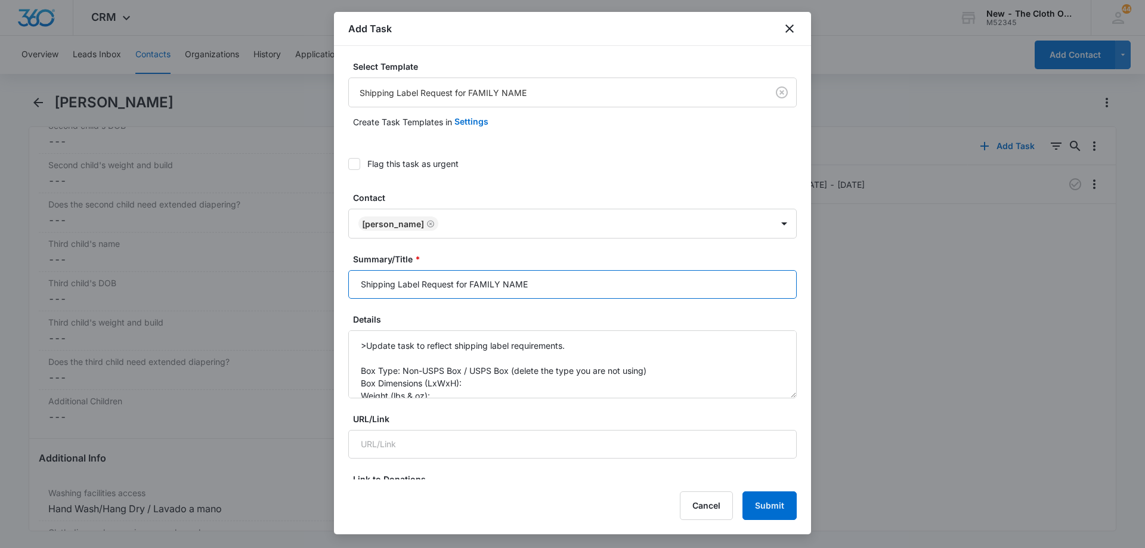
drag, startPoint x: 530, startPoint y: 286, endPoint x: 471, endPoint y: 285, distance: 59.7
click at [471, 285] on input "Shipping Label Request for FAMILY NAME" at bounding box center [572, 284] width 449 height 29
type input "Shipping Label Request for [PERSON_NAME]"
drag, startPoint x: 464, startPoint y: 370, endPoint x: 650, endPoint y: 373, distance: 185.5
click at [650, 373] on textarea ">Update task to reflect shipping label requirements. Box Type: Non-USPS Box / U…" at bounding box center [572, 364] width 449 height 68
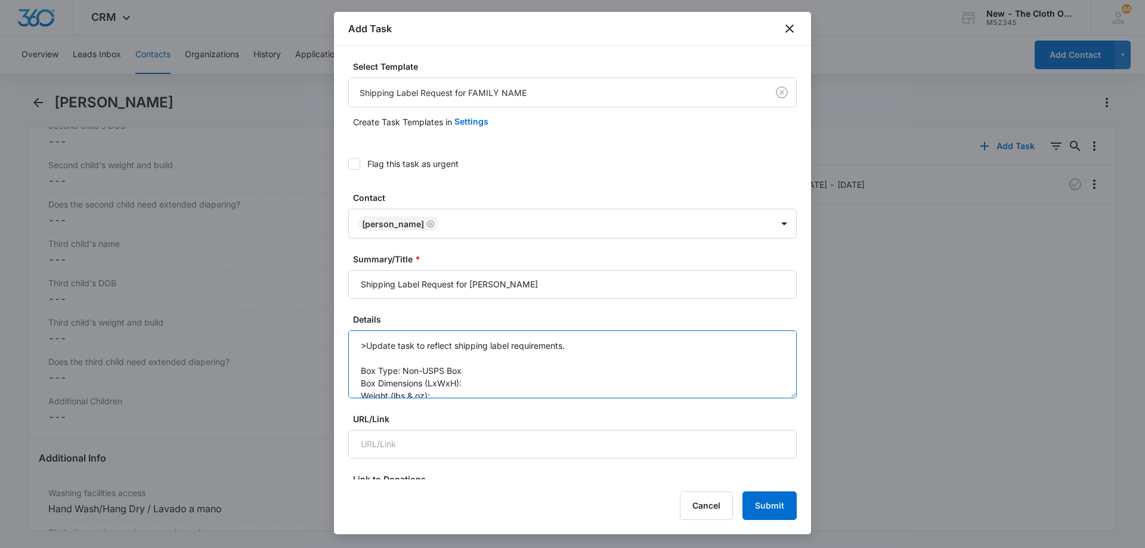
click at [478, 380] on textarea ">Update task to reflect shipping label requirements. Box Type: Non-USPS Box Box…" at bounding box center [572, 364] width 449 height 68
click at [462, 335] on textarea ">Update task to reflect shipping label requirements. Box Type: Non-USPS Box Box…" at bounding box center [572, 364] width 449 height 68
drag, startPoint x: 505, startPoint y: 384, endPoint x: 488, endPoint y: 384, distance: 16.1
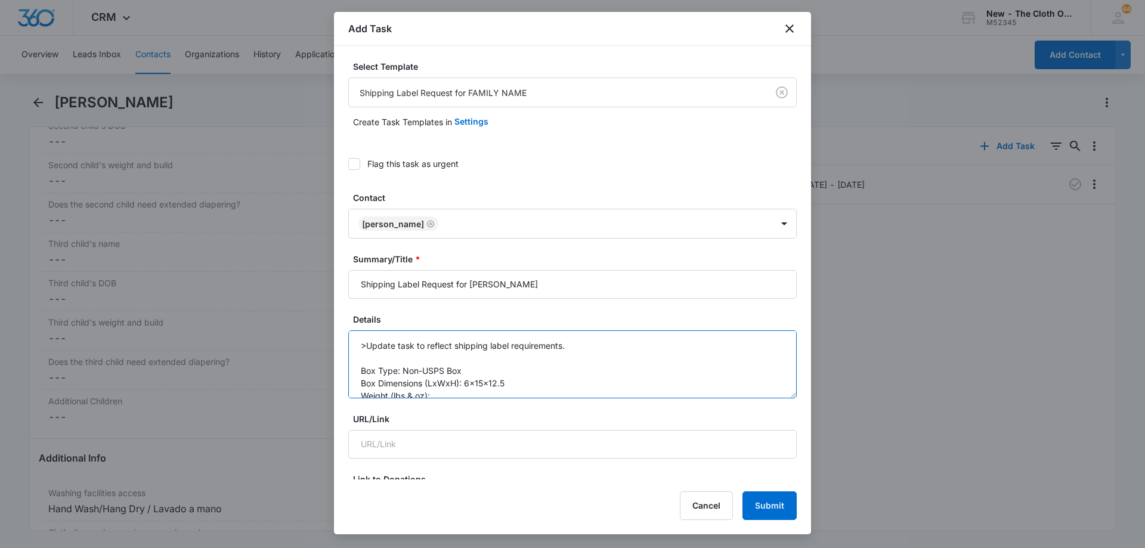
click at [488, 384] on textarea ">Update task to reflect shipping label requirements. Box Type: Non-USPS Box Box…" at bounding box center [572, 364] width 449 height 68
click at [465, 383] on textarea ">Update task to reflect shipping label requirements. Box Type: Non-USPS Box Box…" at bounding box center [572, 364] width 449 height 68
click at [454, 338] on textarea ">Update task to reflect shipping label requirements. Box Type: Non-USPS Box Box…" at bounding box center [572, 364] width 449 height 68
click at [431, 351] on textarea ">Update task to reflect shipping label requirements. Box Type: Non-USPS Box Box…" at bounding box center [572, 364] width 449 height 68
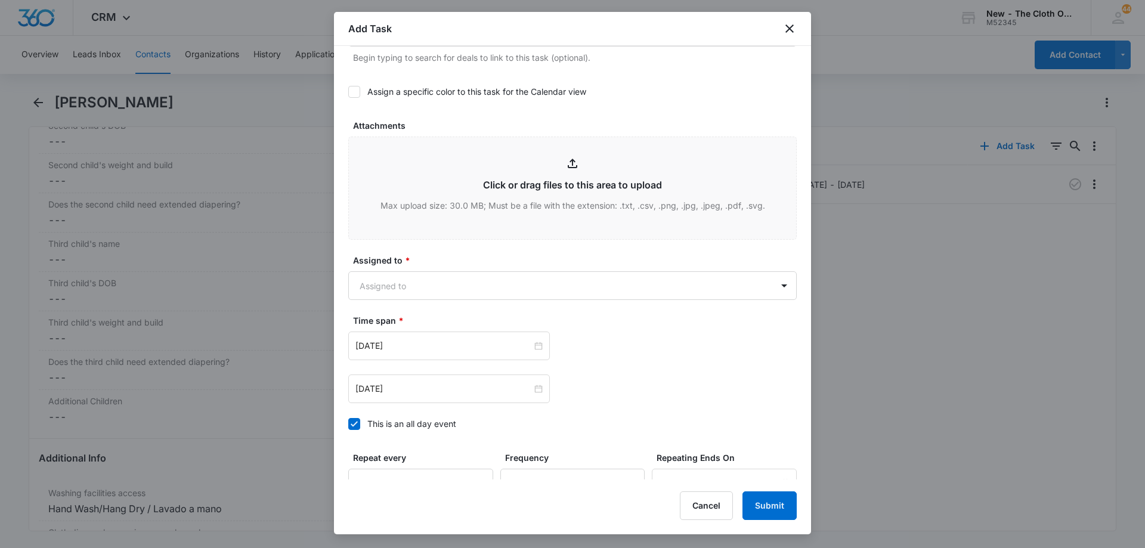
scroll to position [596, 0]
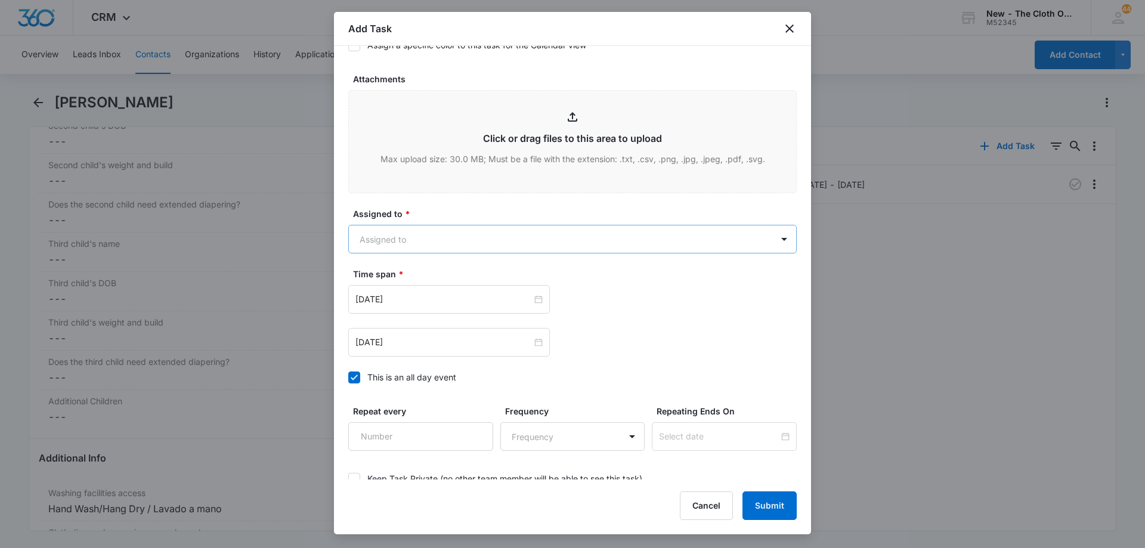
type textarea ">Update task to reflect shipping label requirements. Box Type: Non-USPS Box Box…"
click at [430, 239] on body "CRM Apps Reputation Forms CRM Email Social Ads Intelligence Brand Settings AI A…" at bounding box center [572, 274] width 1145 height 548
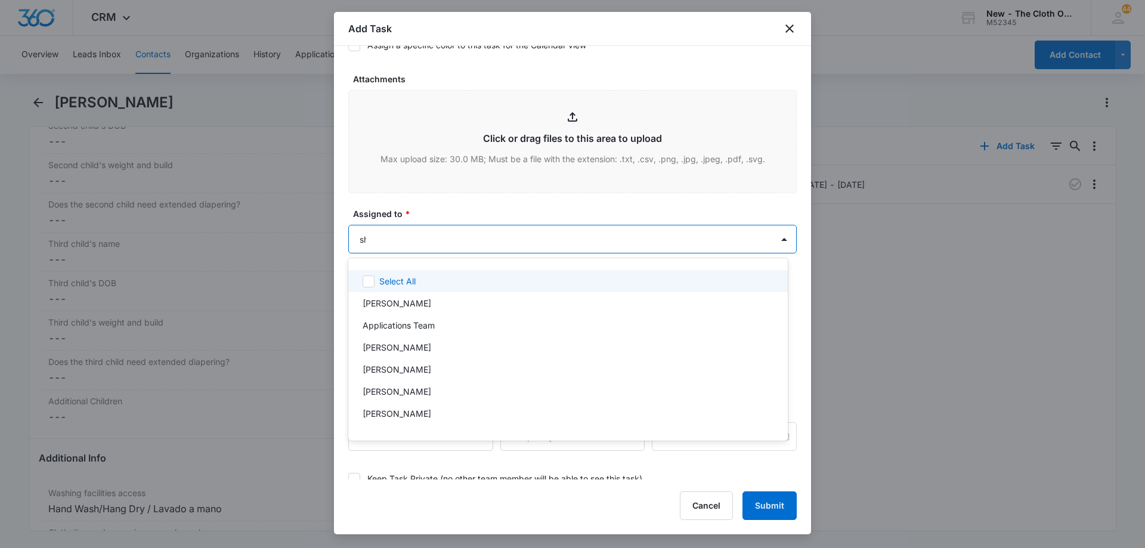
type input "shi"
click at [437, 287] on div "Shipping Coordinator" at bounding box center [568, 281] width 440 height 22
click at [518, 207] on div at bounding box center [572, 274] width 1145 height 548
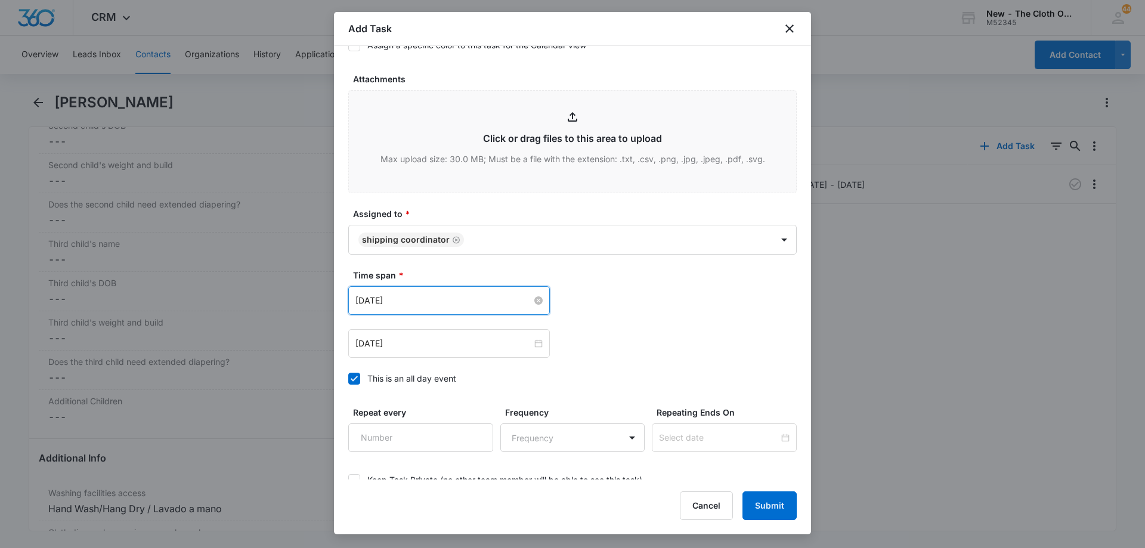
click at [454, 304] on input "[DATE]" at bounding box center [443, 300] width 177 height 13
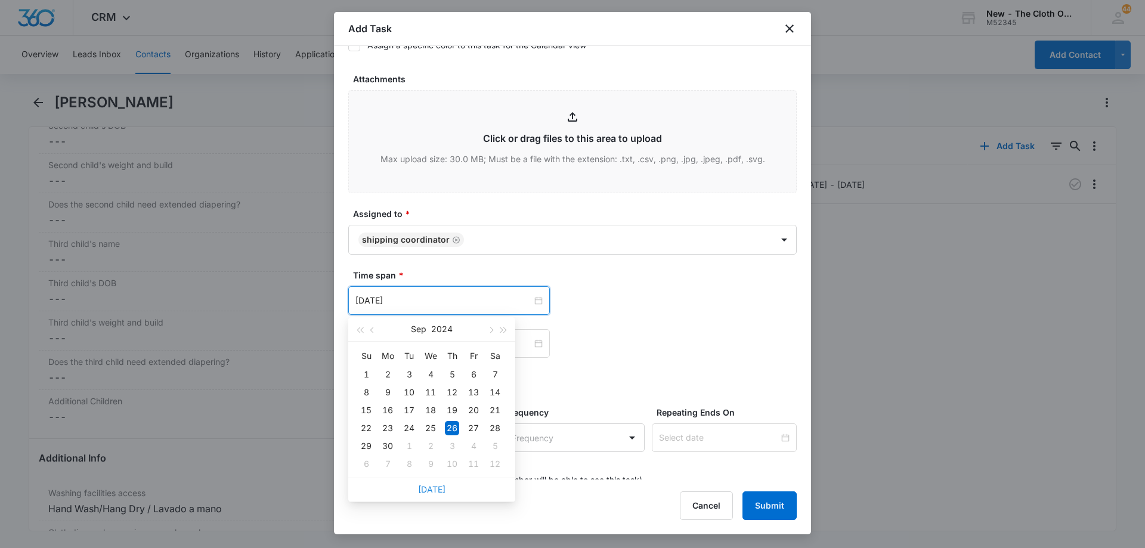
click at [437, 492] on link "[DATE]" at bounding box center [431, 489] width 27 height 10
type input "[DATE]"
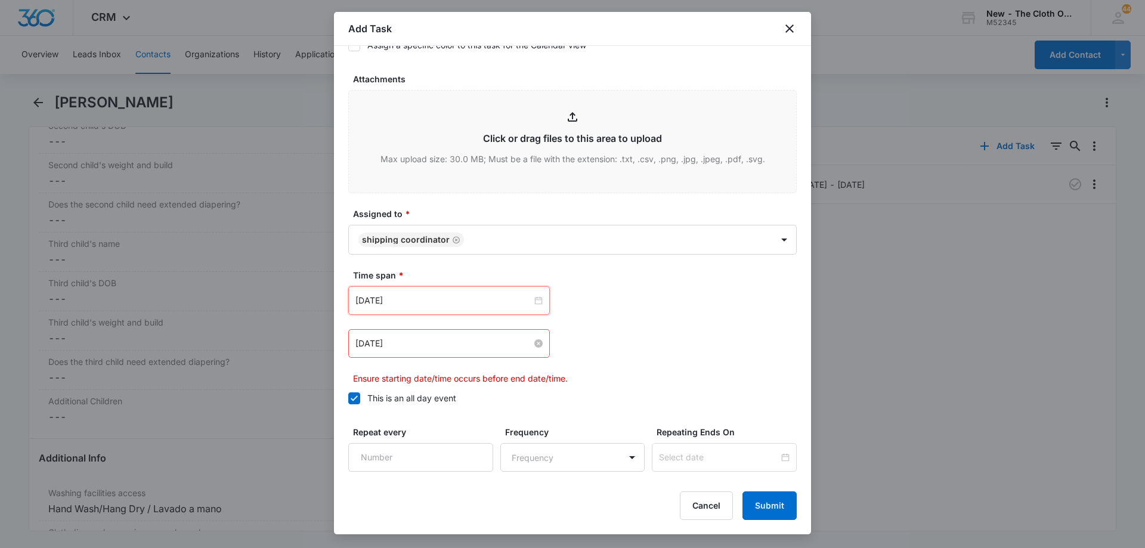
click at [466, 344] on input "[DATE]" at bounding box center [443, 343] width 177 height 13
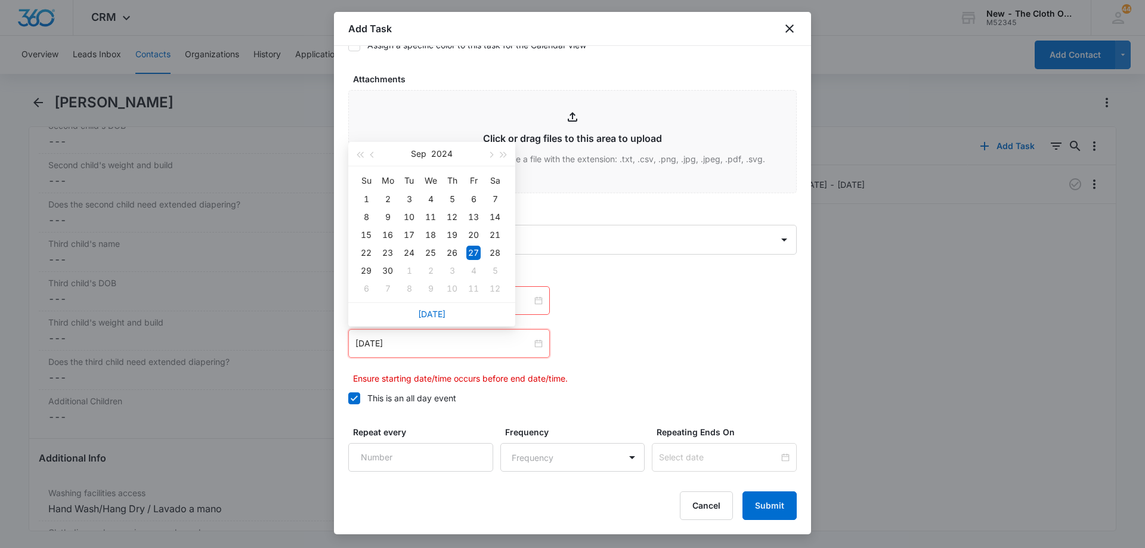
click at [429, 301] on div "Su Mo Tu We Th Fr Sa 1 2 3 4 5 6 7 8 9 10 11 12 13 14 15 16 17 18 19 20 21 22 2…" at bounding box center [431, 234] width 167 height 136
click at [430, 314] on link "[DATE]" at bounding box center [431, 314] width 27 height 10
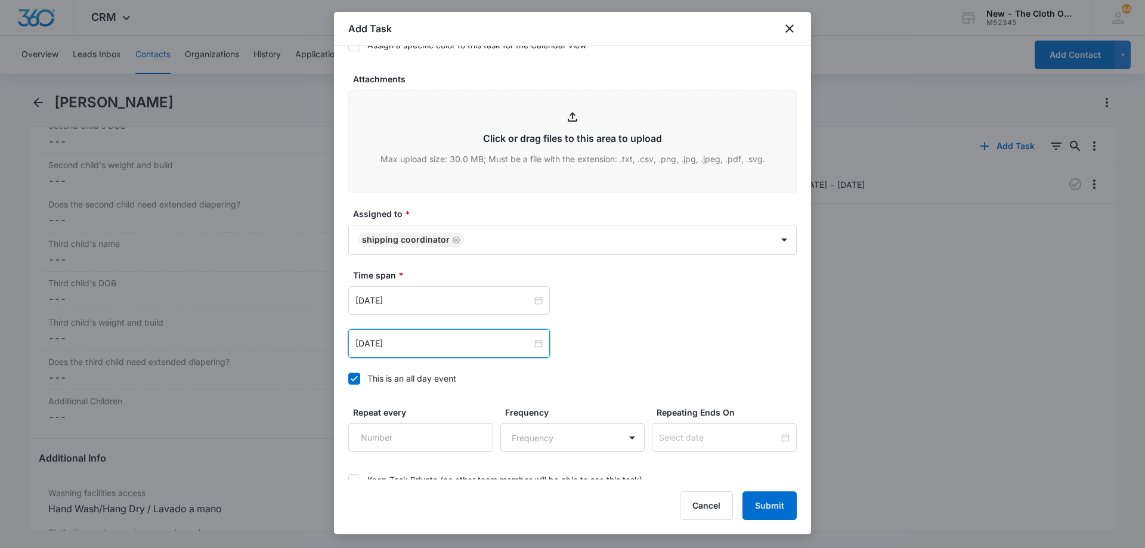
click at [434, 350] on div "[DATE]" at bounding box center [449, 343] width 202 height 29
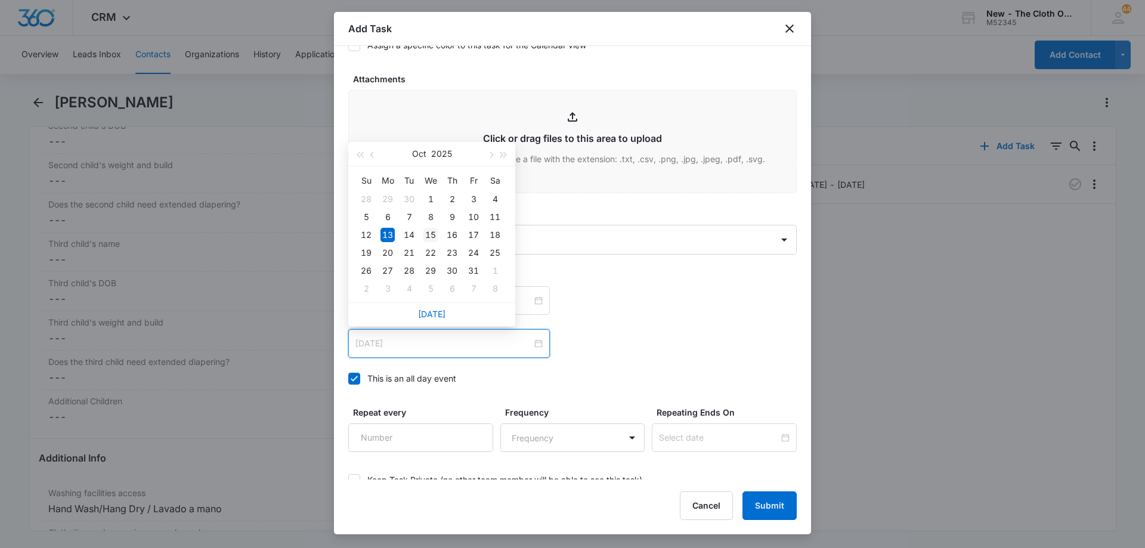
type input "[DATE]"
click at [434, 238] on div "15" at bounding box center [430, 235] width 14 height 14
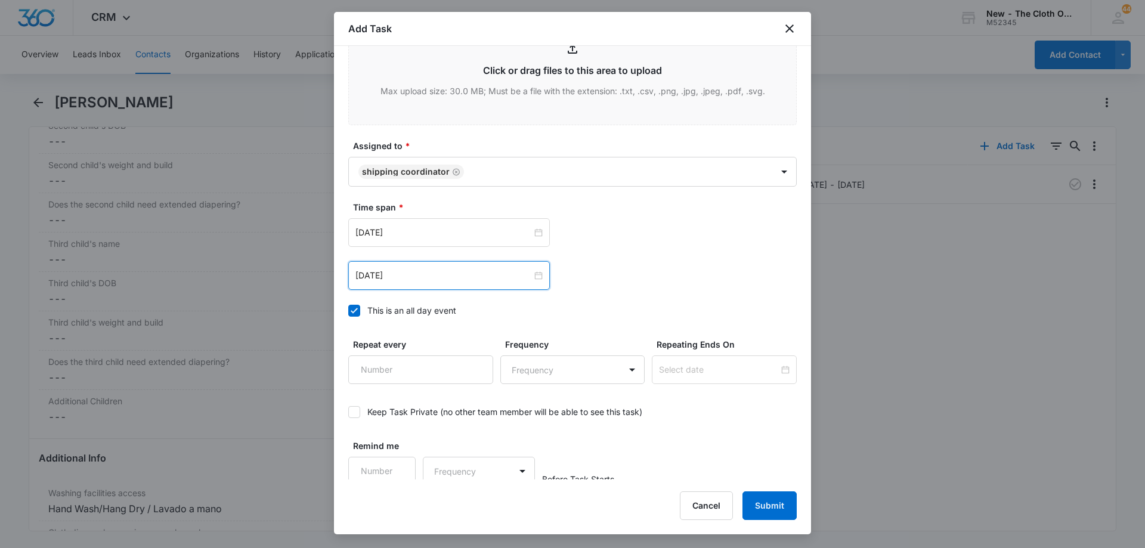
scroll to position [670, 0]
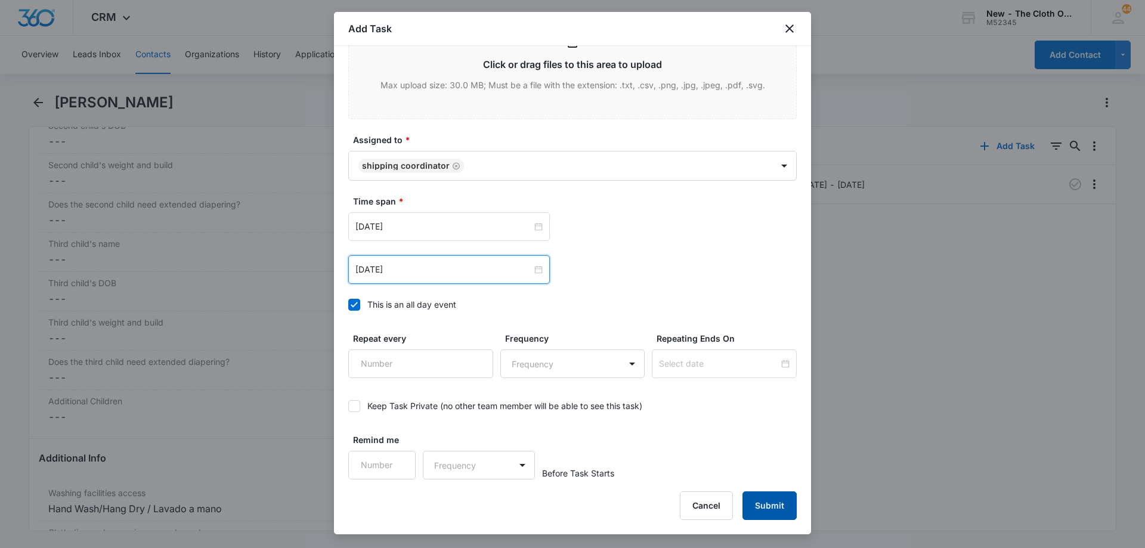
click at [777, 512] on button "Submit" at bounding box center [770, 505] width 54 height 29
